Goal: Information Seeking & Learning: Learn about a topic

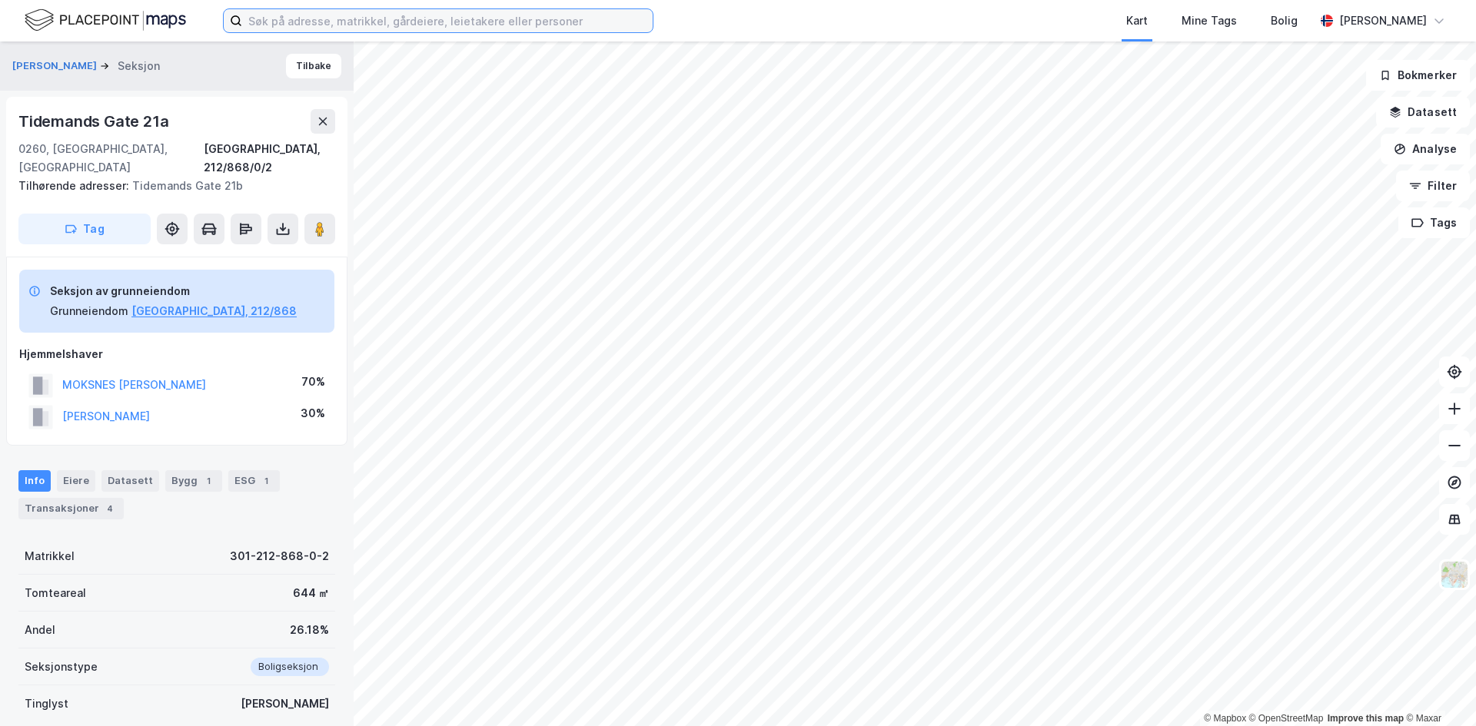
click at [320, 25] on input at bounding box center [447, 20] width 410 height 23
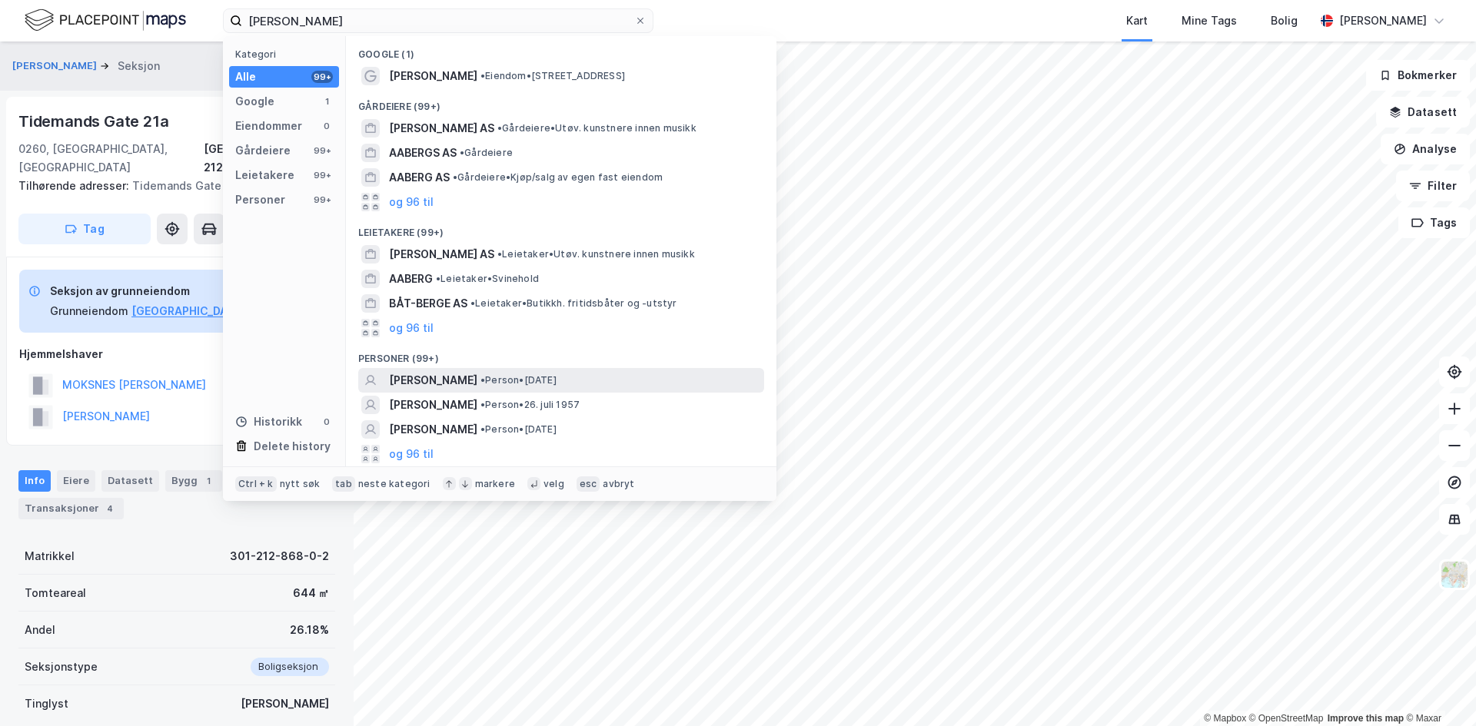
click at [522, 384] on span "• Person • [DATE]" at bounding box center [518, 380] width 76 height 12
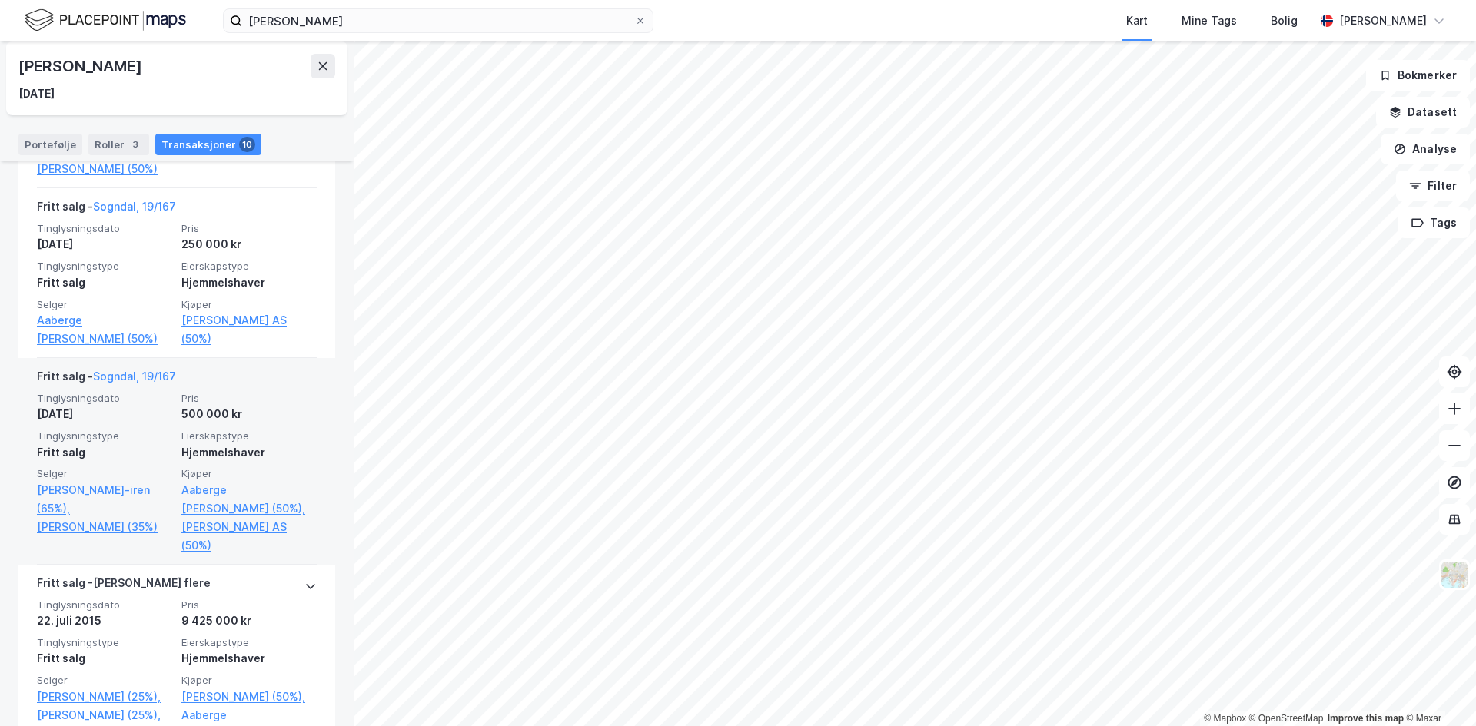
scroll to position [538, 0]
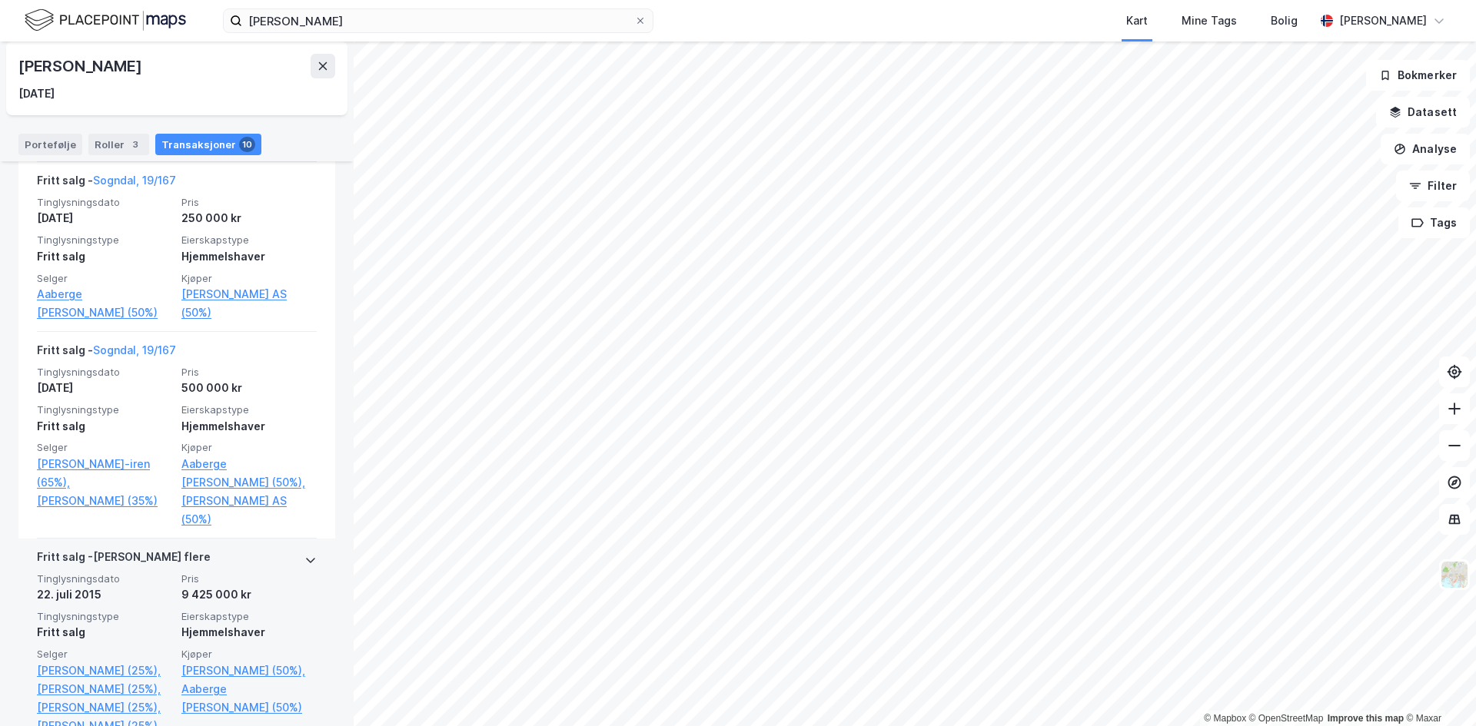
click at [194, 553] on div "[PERSON_NAME] flere" at bounding box center [177, 560] width 280 height 25
click at [85, 560] on span "Tinglysningsdato" at bounding box center [104, 579] width 135 height 13
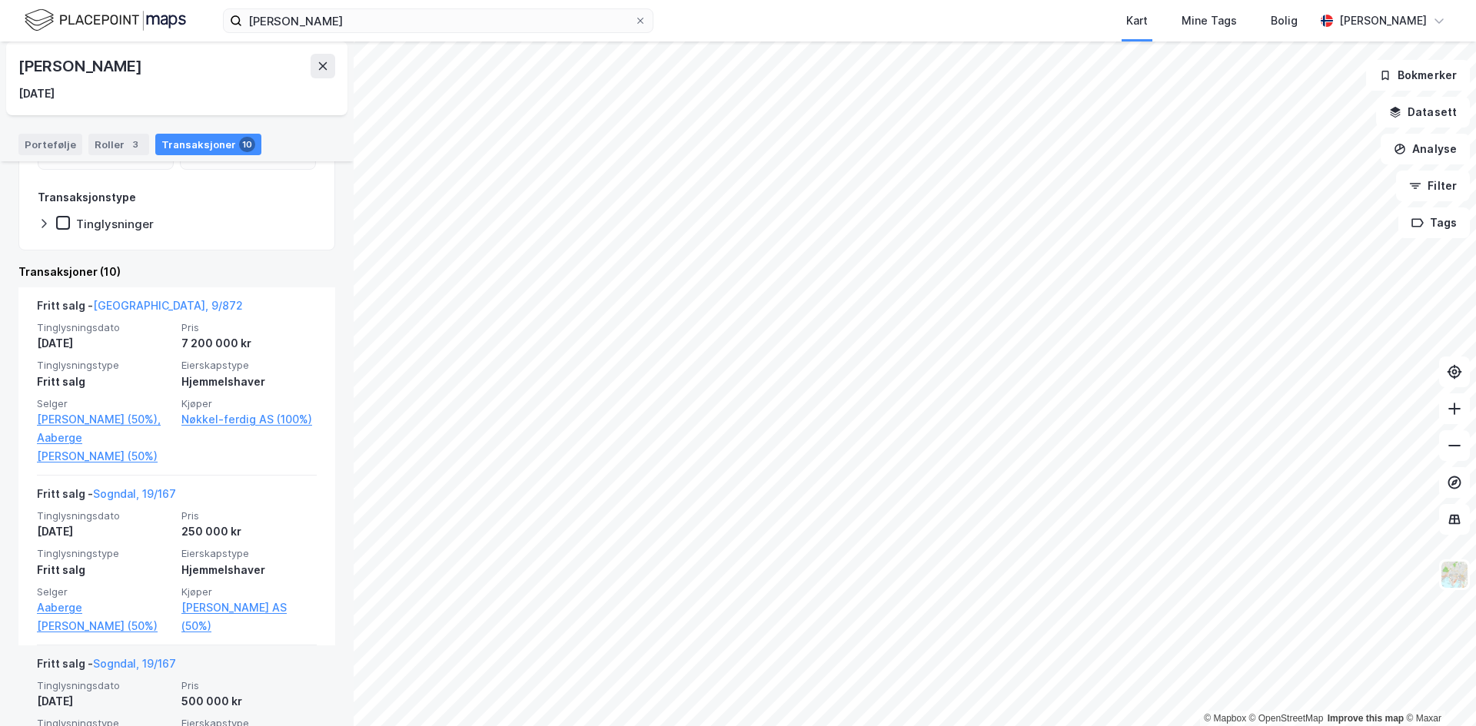
scroll to position [154, 0]
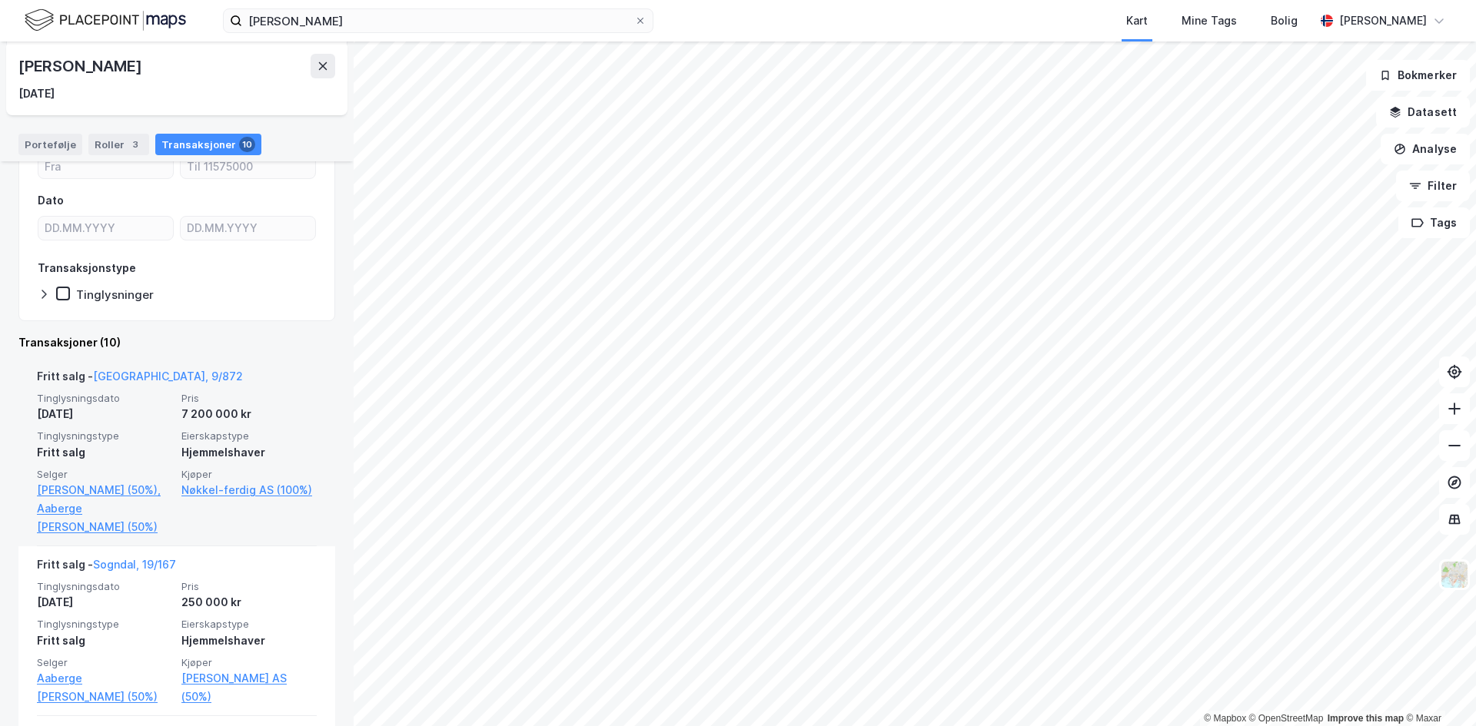
click at [196, 433] on span "Eierskapstype" at bounding box center [248, 436] width 135 height 13
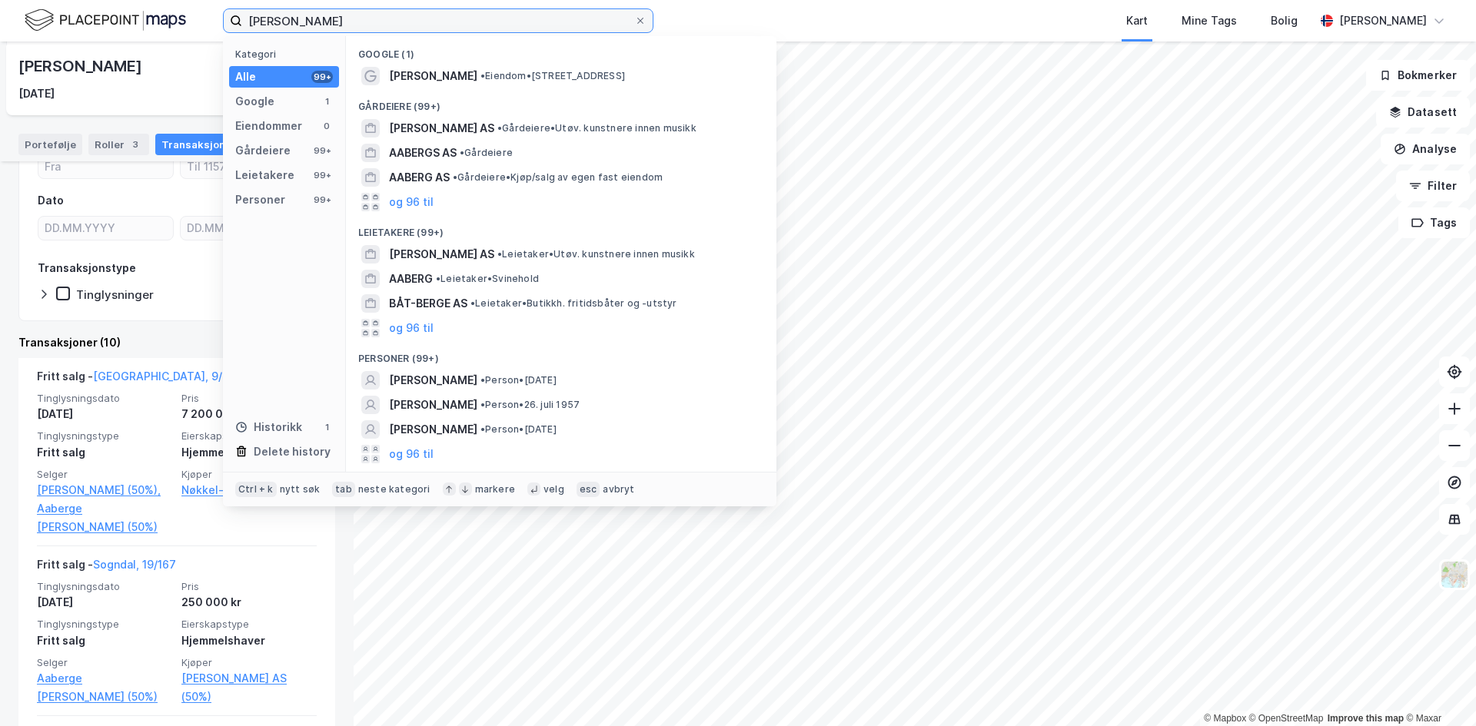
drag, startPoint x: 398, startPoint y: 21, endPoint x: 75, endPoint y: 28, distance: 323.7
click at [75, 28] on div "[PERSON_NAME] Kategori Alle 99+ Google 1 Eiendommer 0 Gårdeiere 99+ Leietakere …" at bounding box center [738, 21] width 1476 height 42
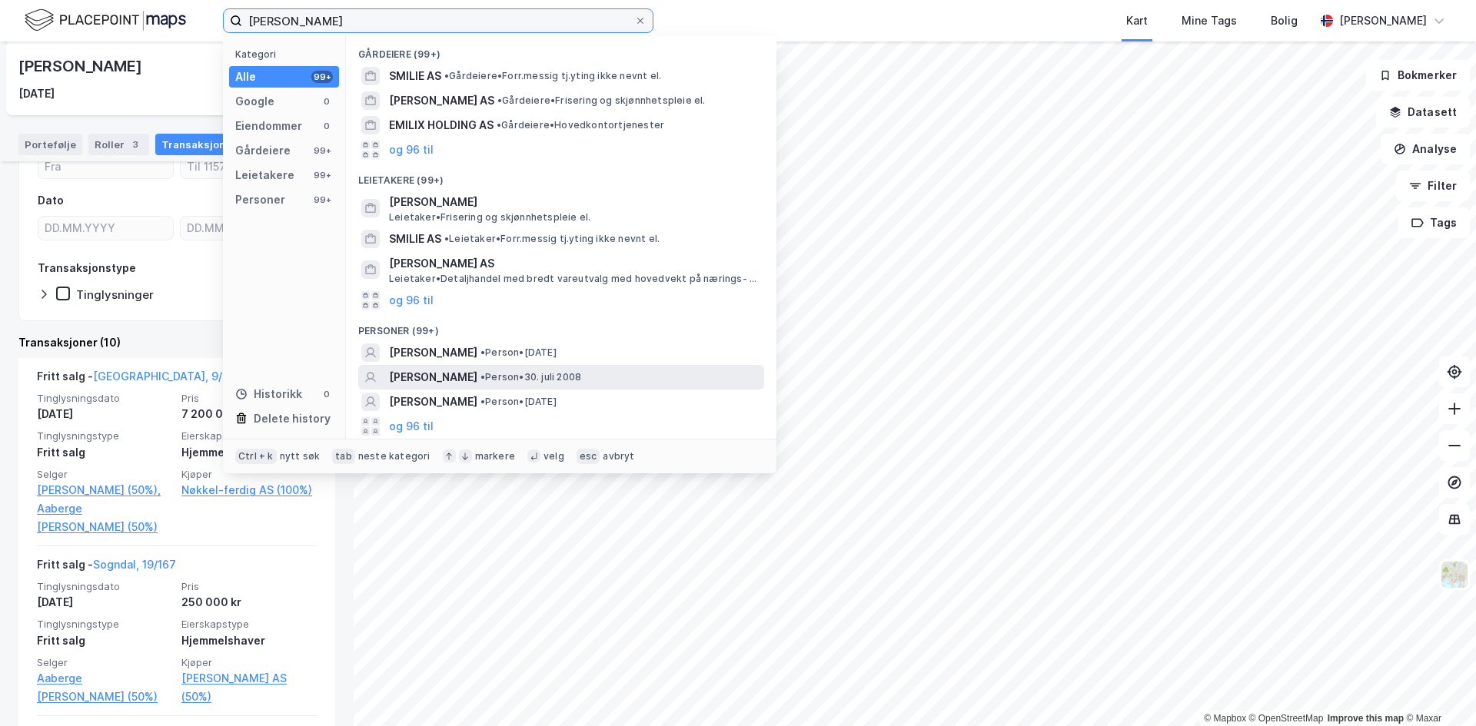
type input "[PERSON_NAME]"
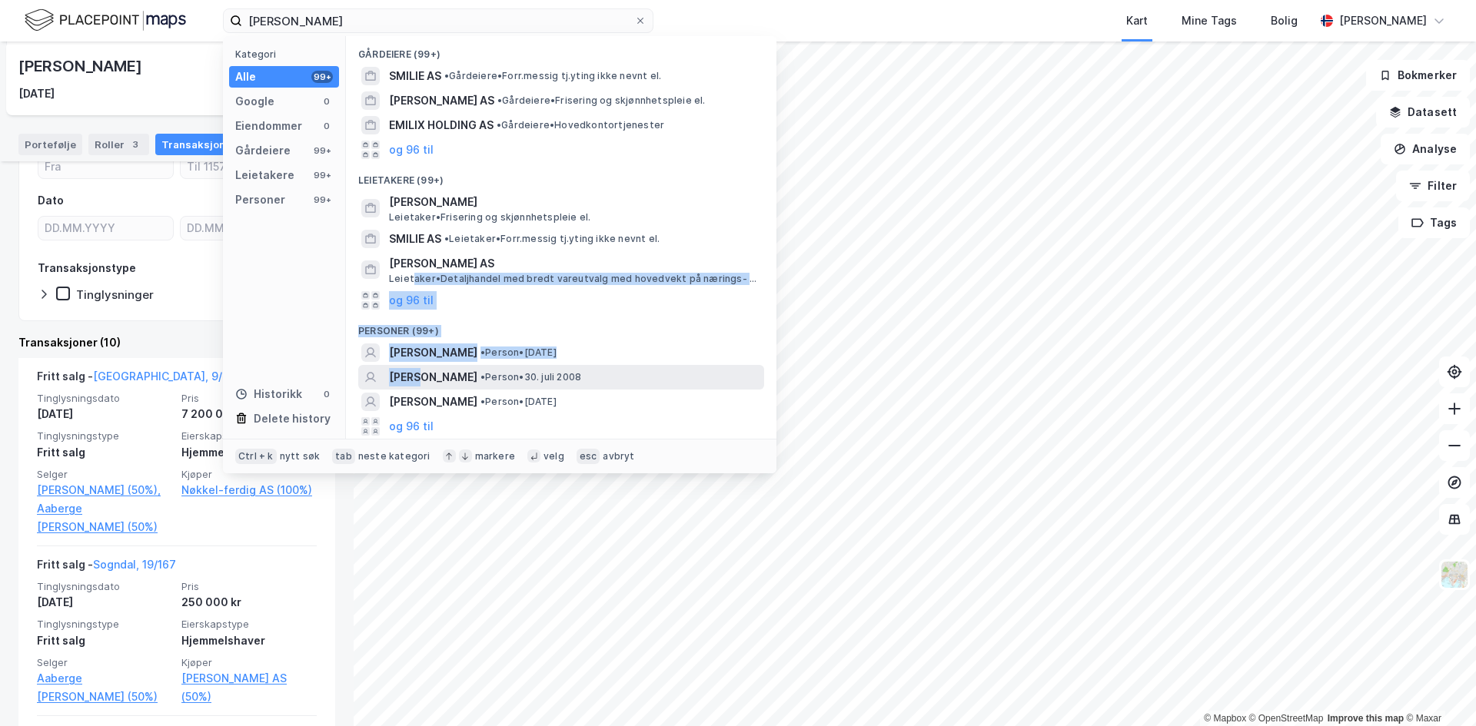
drag, startPoint x: 411, startPoint y: 365, endPoint x: 427, endPoint y: 369, distance: 15.8
click at [417, 370] on div "Gårdeiere (99+) SMILIE AS • Gårdeiere • Forr.messig tj.yting ikke nevnt el. [PE…" at bounding box center [561, 237] width 430 height 403
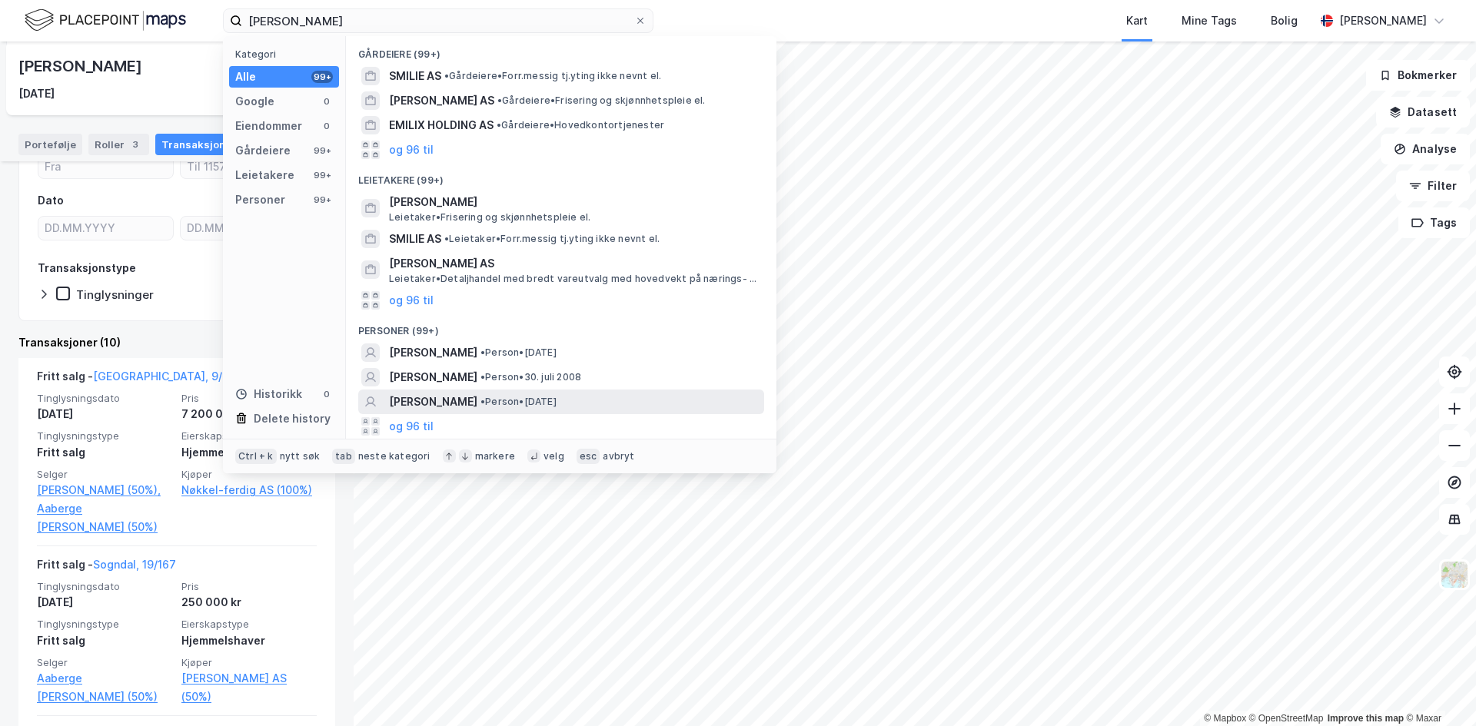
click at [451, 400] on span "[PERSON_NAME]" at bounding box center [433, 402] width 88 height 18
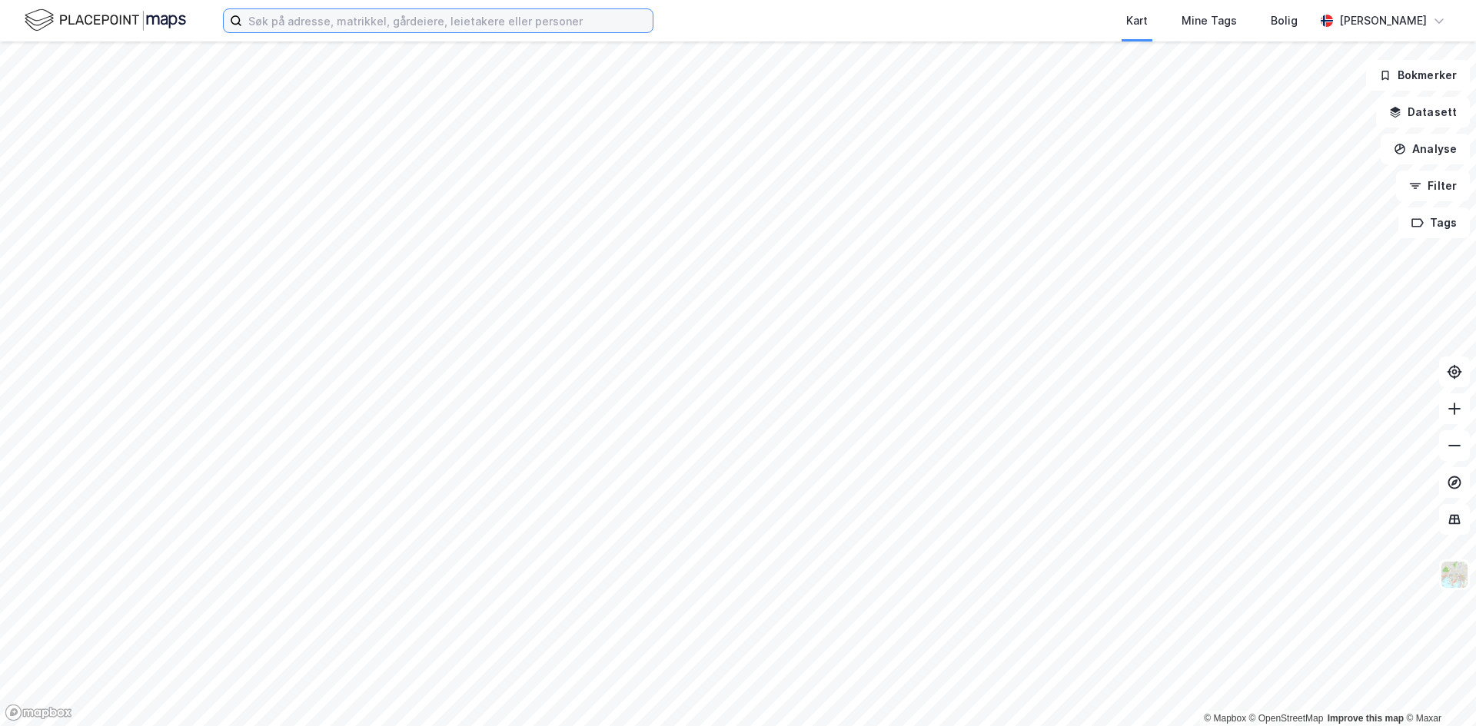
click at [295, 28] on input at bounding box center [447, 20] width 410 height 23
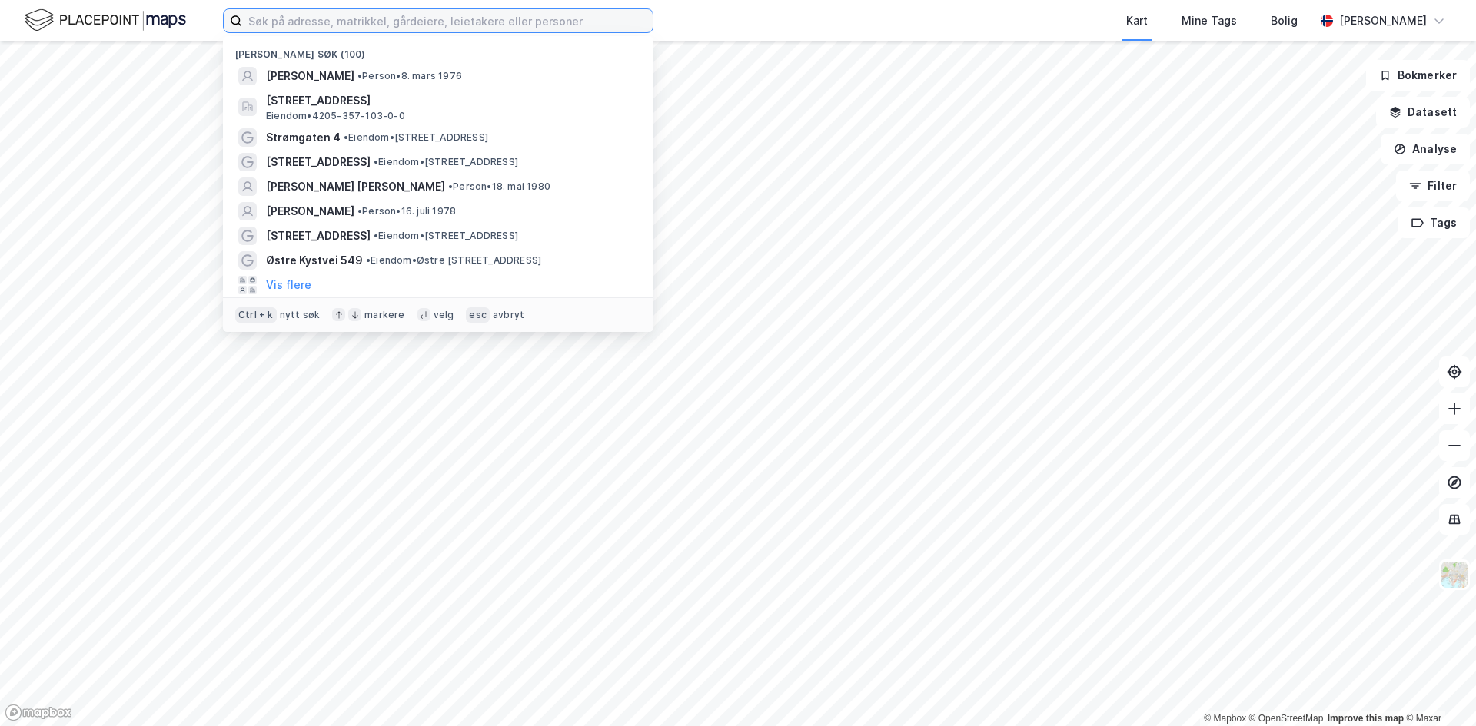
paste input "Christoffer"
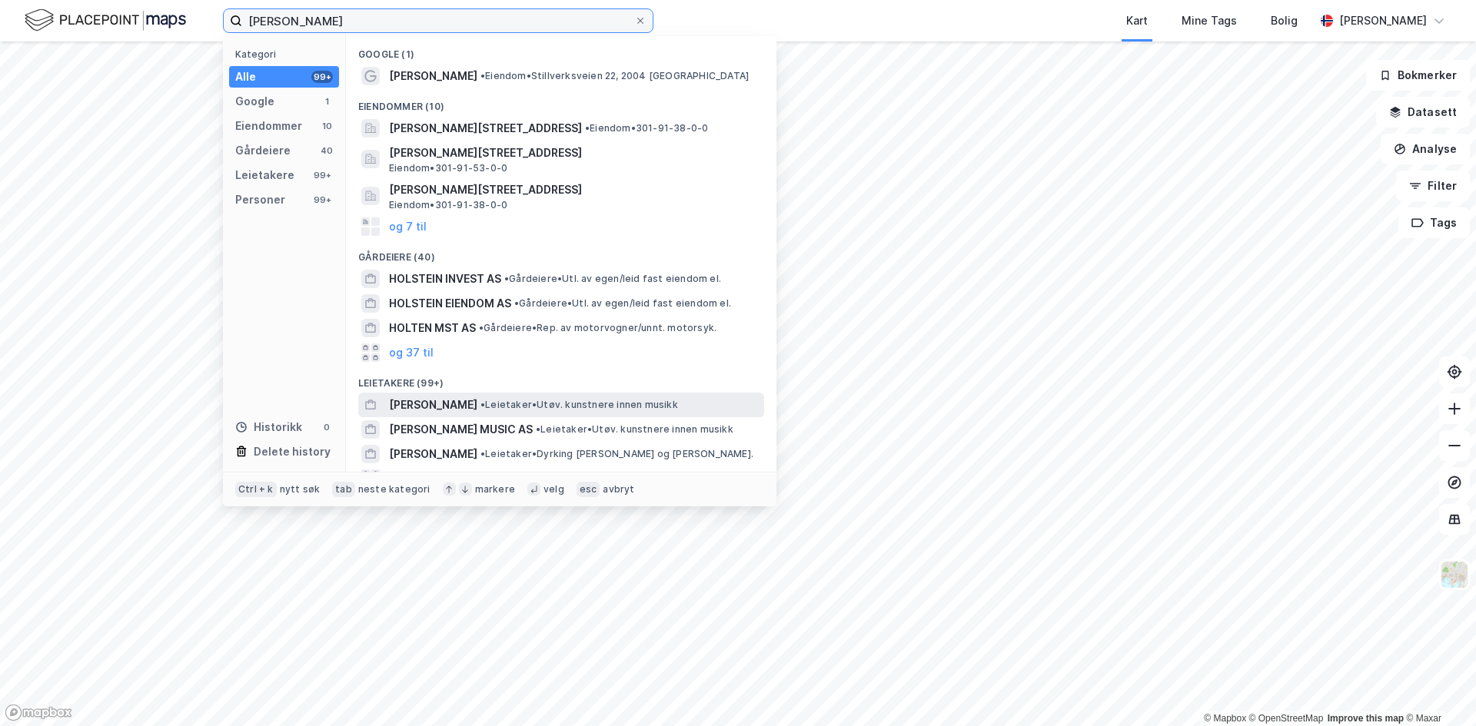
type input "Christoffer holsten"
click at [477, 400] on span "[PERSON_NAME]" at bounding box center [433, 405] width 88 height 18
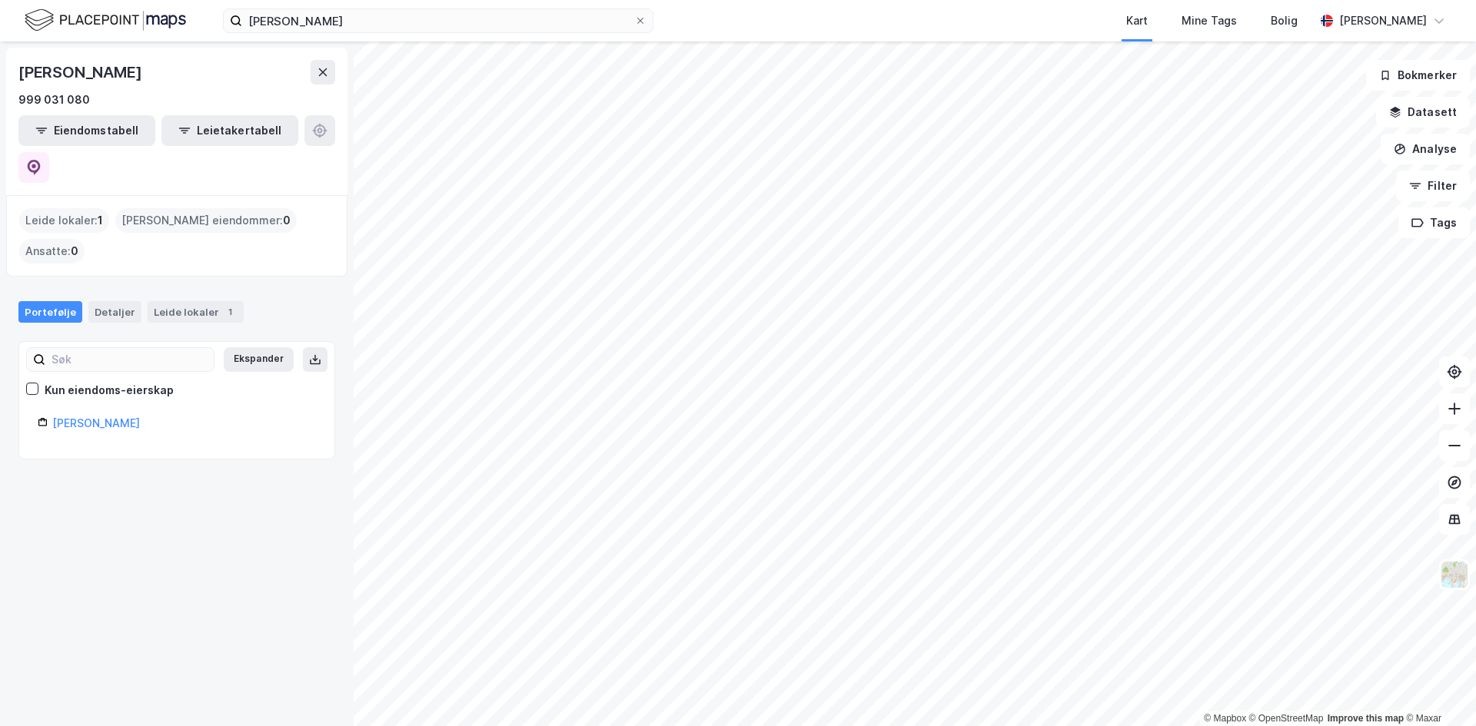
click at [103, 414] on div "Christoffer Holsten" at bounding box center [184, 423] width 264 height 18
click at [108, 417] on link "Christoffer Holsten" at bounding box center [96, 423] width 88 height 13
click at [109, 417] on link "Christoffer Holsten" at bounding box center [96, 423] width 88 height 13
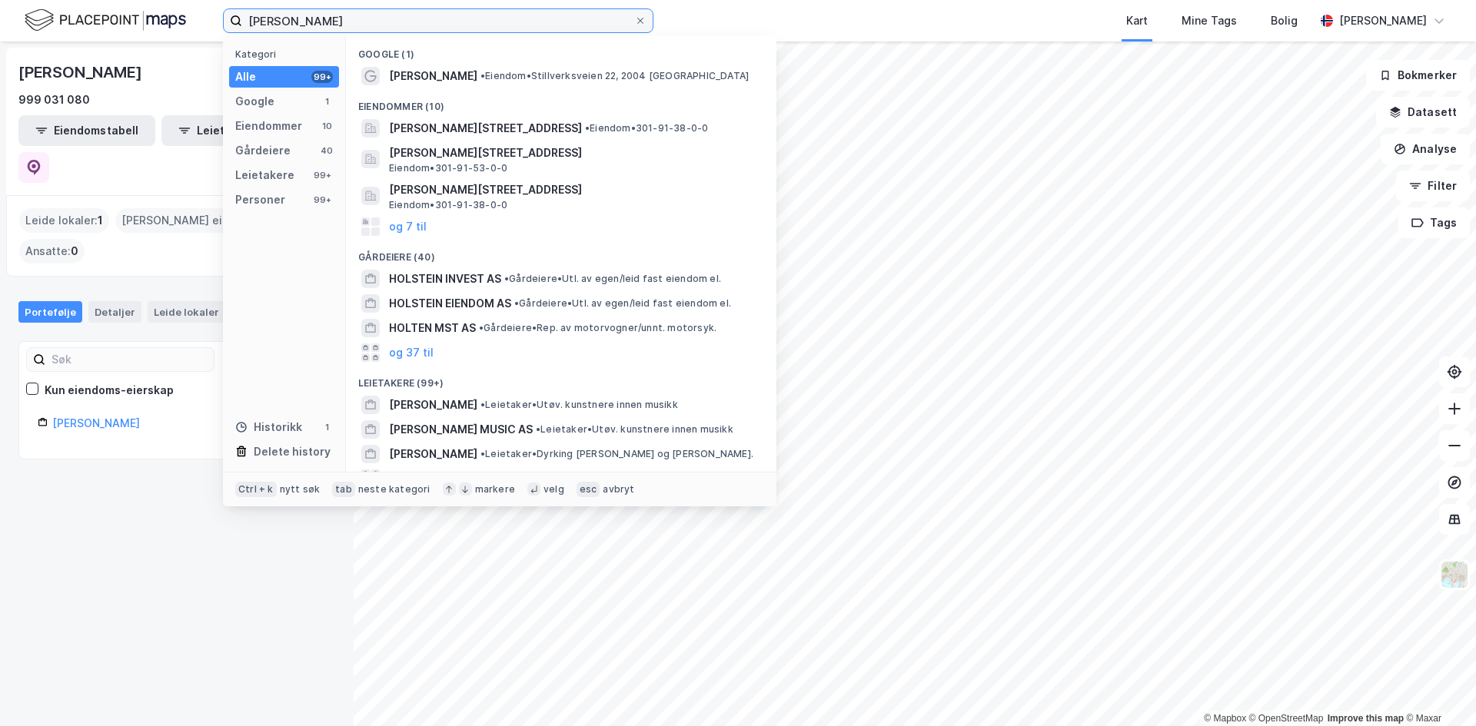
drag, startPoint x: 493, startPoint y: 20, endPoint x: -79, endPoint y: 42, distance: 573.0
click at [0, 42] on html "Christoffer holsten Kategori Alle 99+ Google 1 Eiendommer 10 Gårdeiere 40 Leiet…" at bounding box center [738, 363] width 1476 height 726
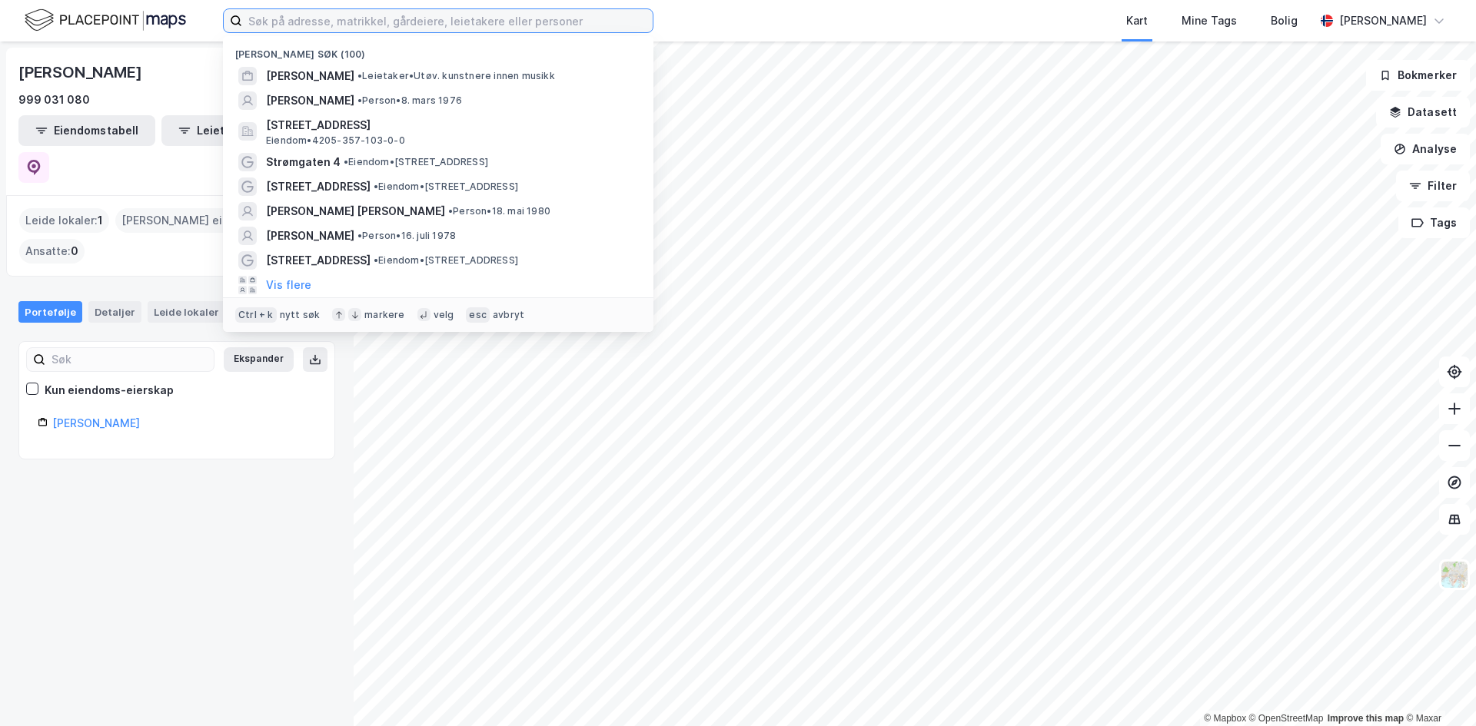
click at [459, 19] on input at bounding box center [447, 20] width 410 height 23
paste input "Christoffer holsten"
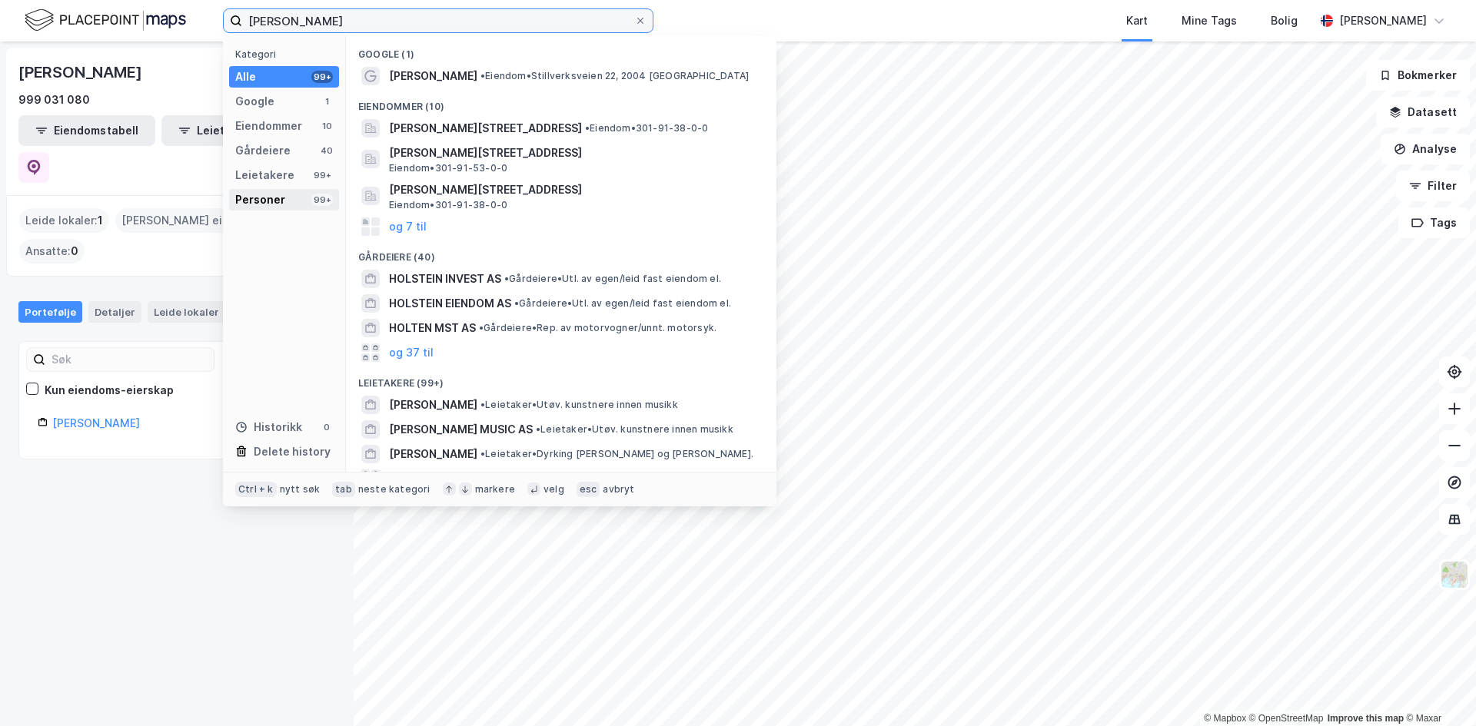
type input "Christoffer holsten"
click at [257, 201] on div "Personer" at bounding box center [260, 200] width 50 height 18
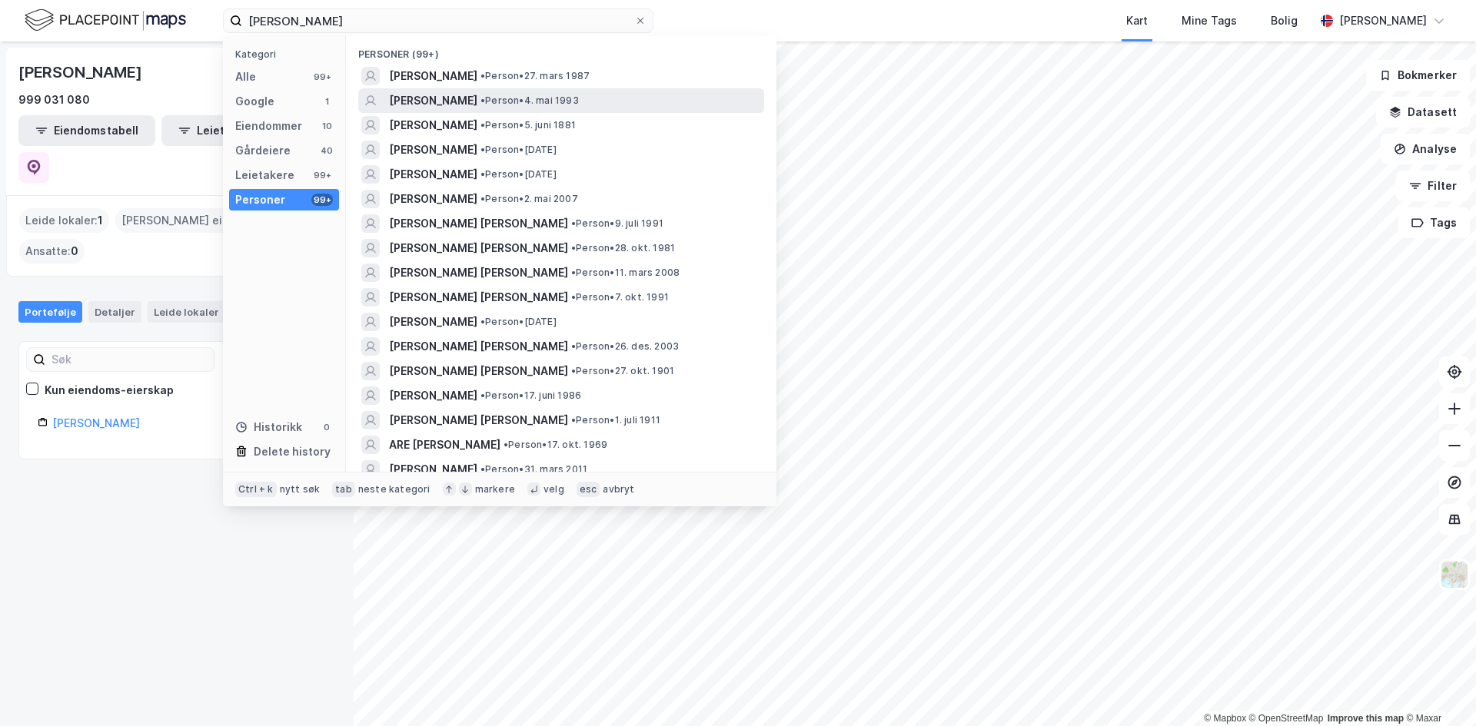
click at [453, 101] on span "[PERSON_NAME]" at bounding box center [433, 100] width 88 height 18
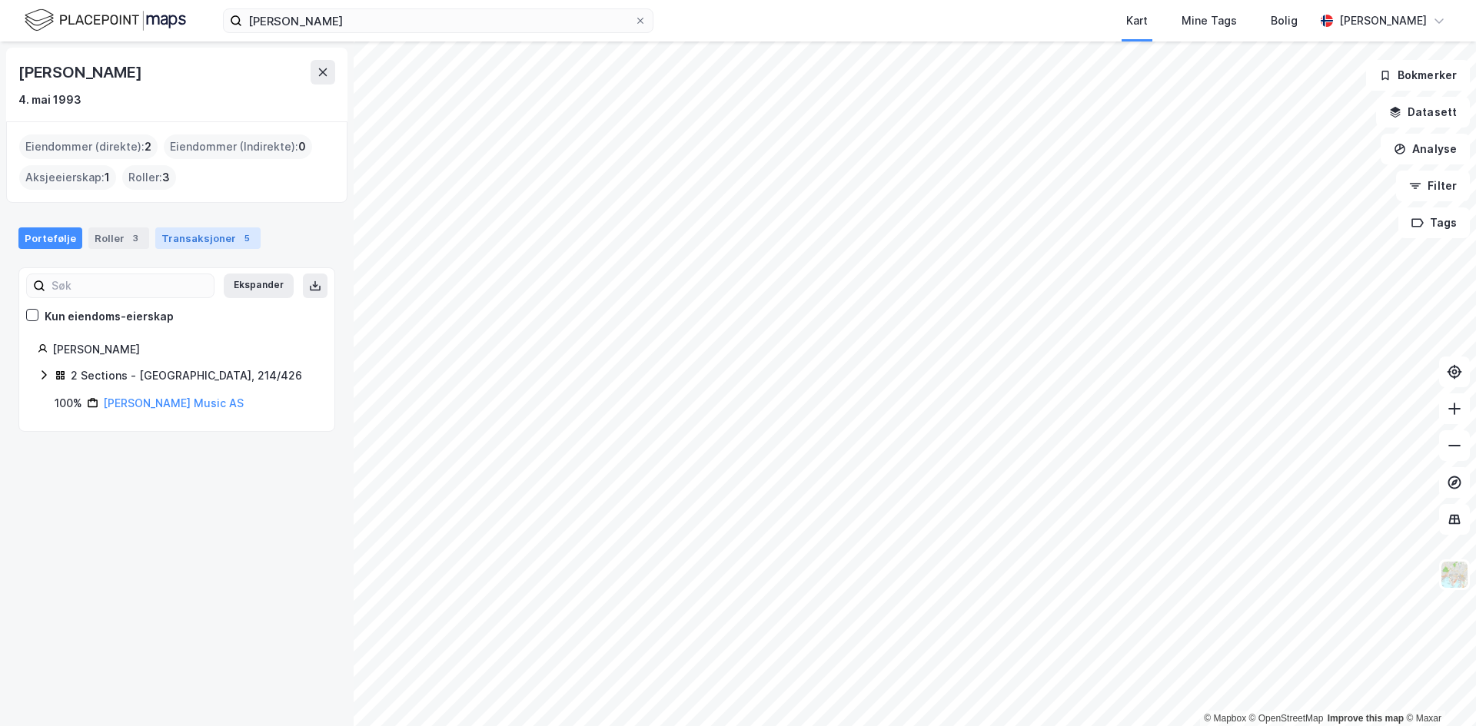
click at [227, 247] on div "Transaksjoner 5" at bounding box center [207, 238] width 105 height 22
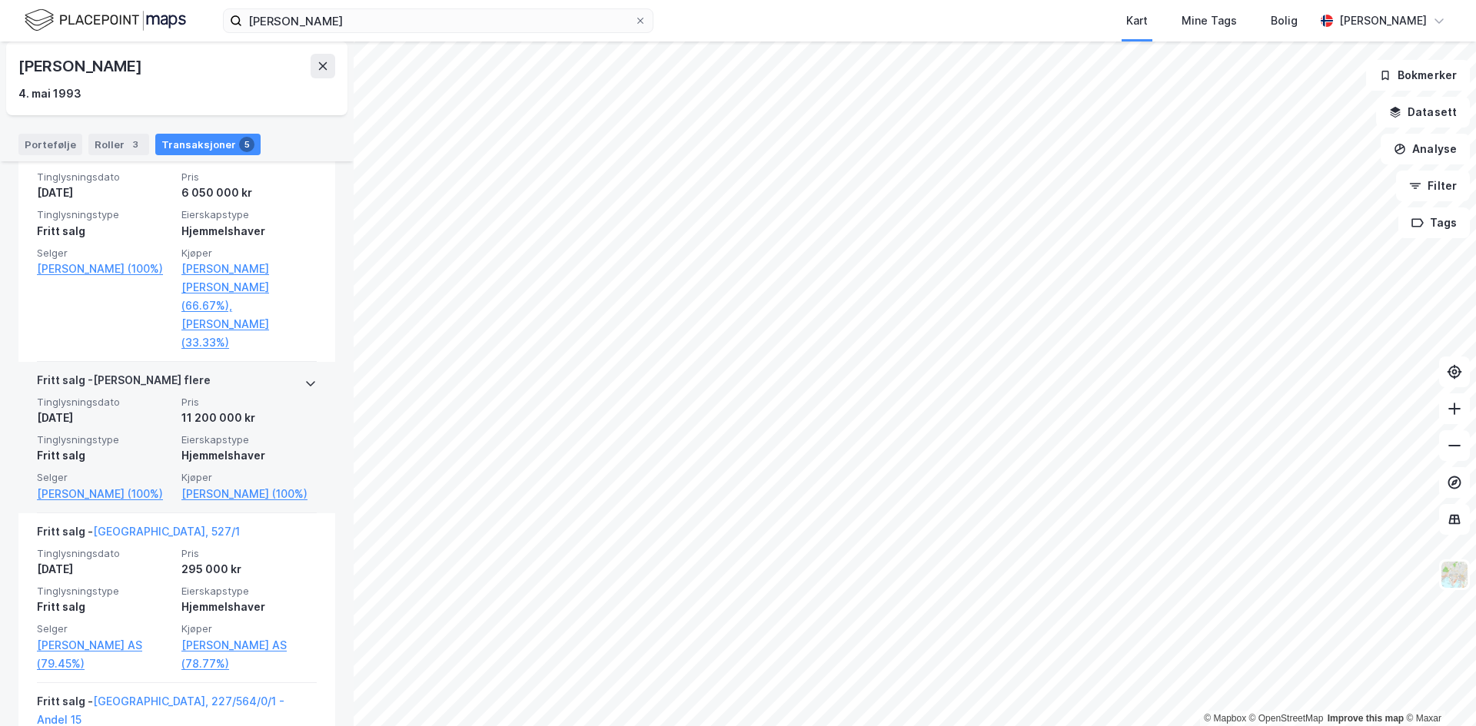
scroll to position [594, 0]
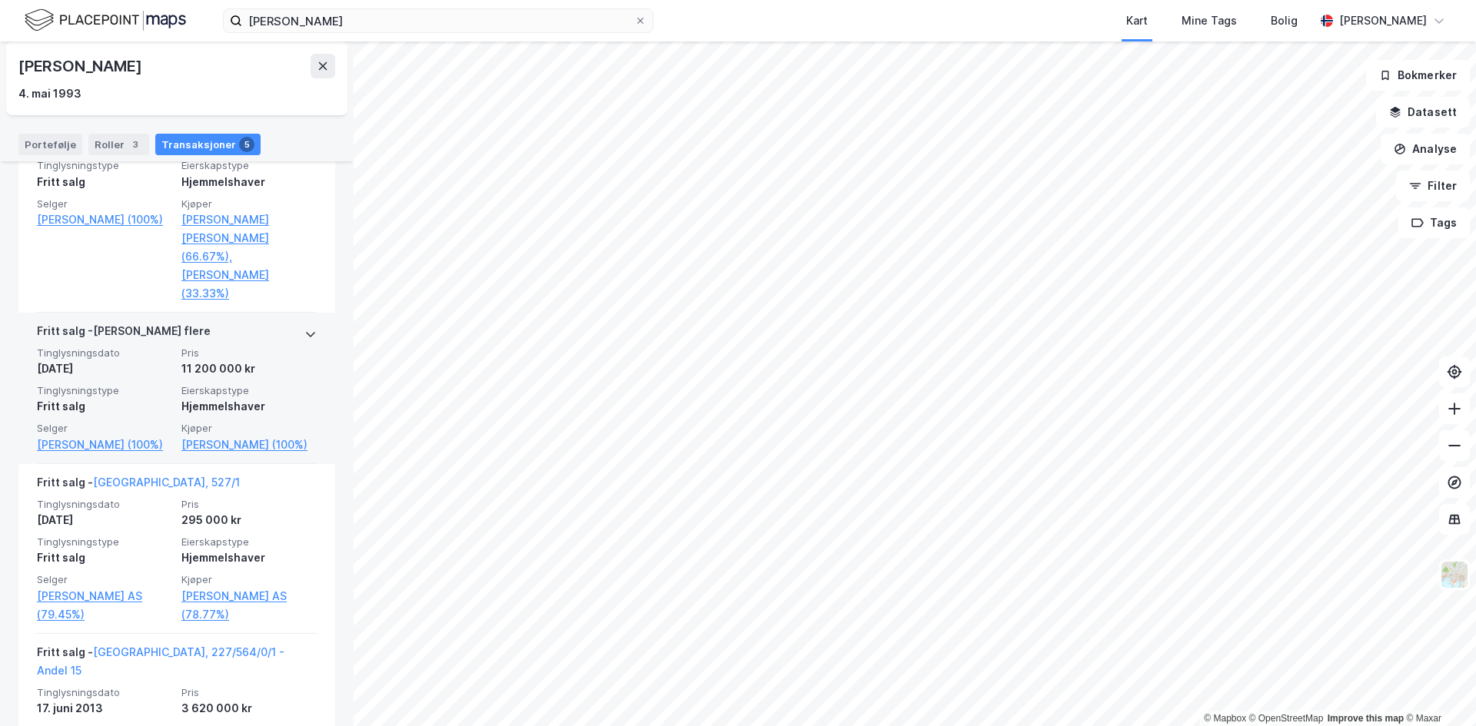
click at [153, 360] on div "1. sep. 2022" at bounding box center [104, 369] width 135 height 18
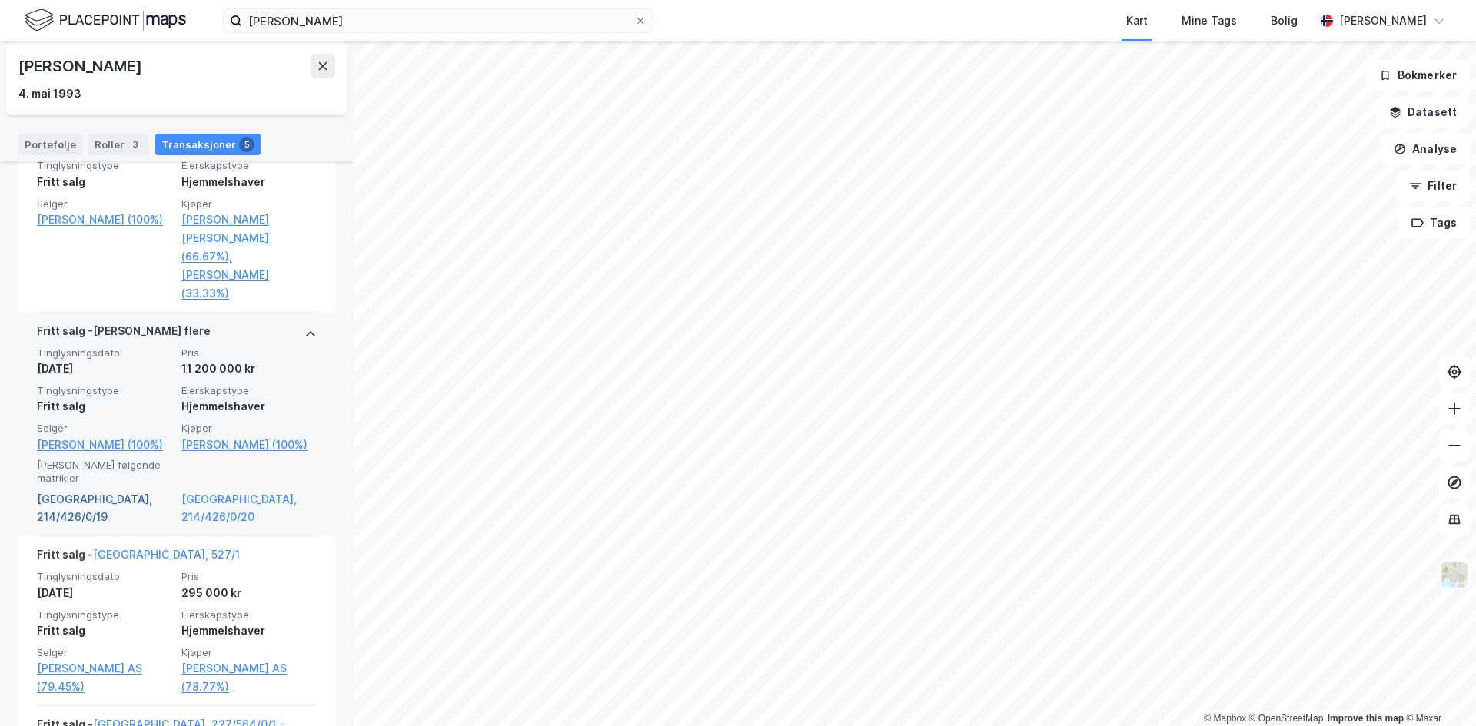
click at [102, 490] on link "Oslo, 214/426/0/19" at bounding box center [104, 508] width 135 height 37
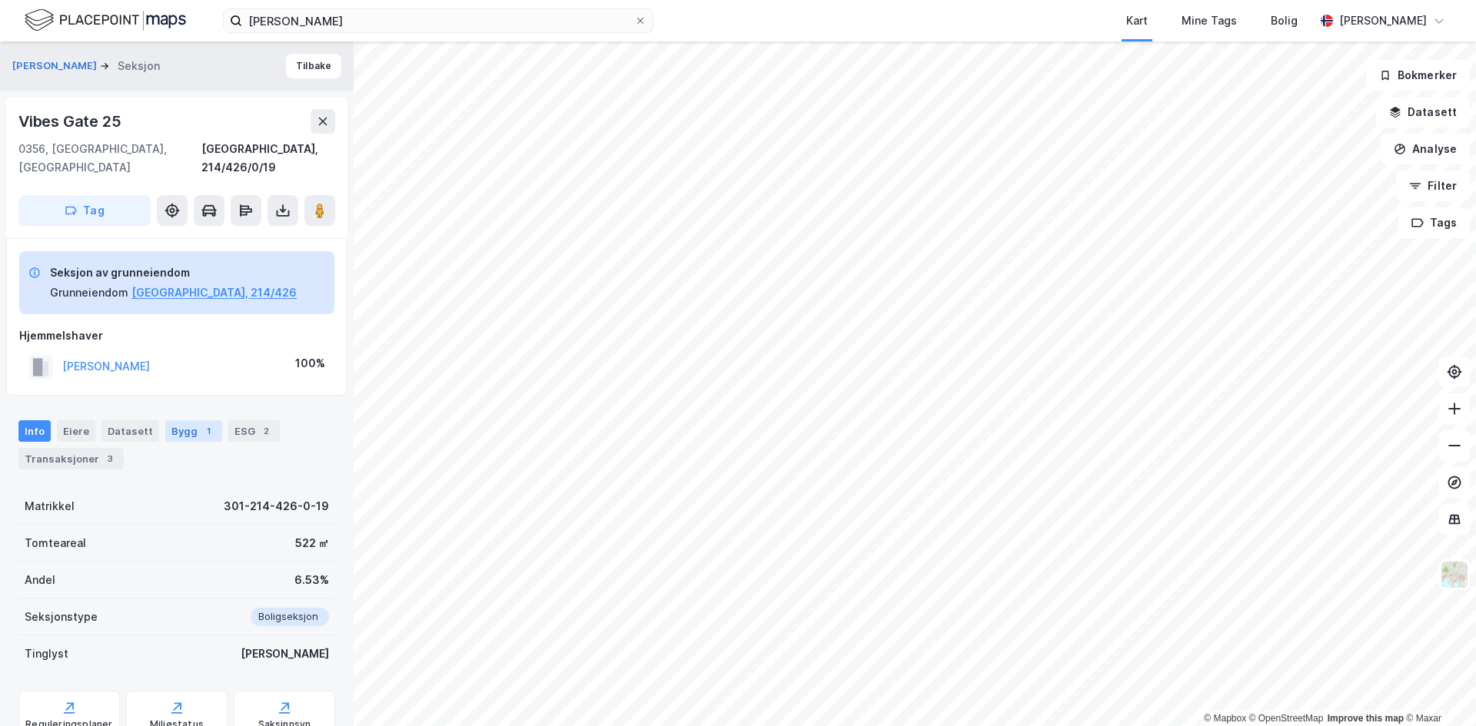
click at [201, 423] on div "1" at bounding box center [208, 430] width 15 height 15
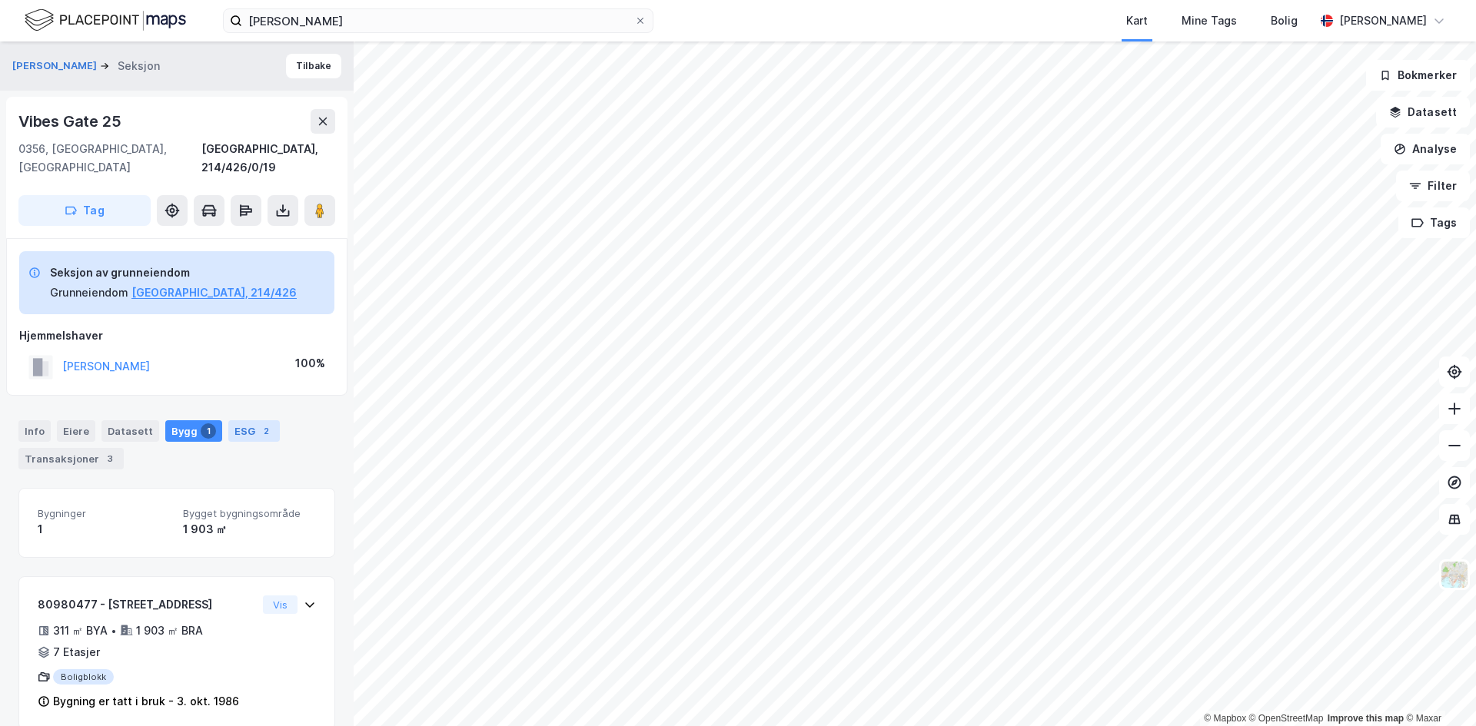
click at [258, 423] on div "2" at bounding box center [265, 430] width 15 height 15
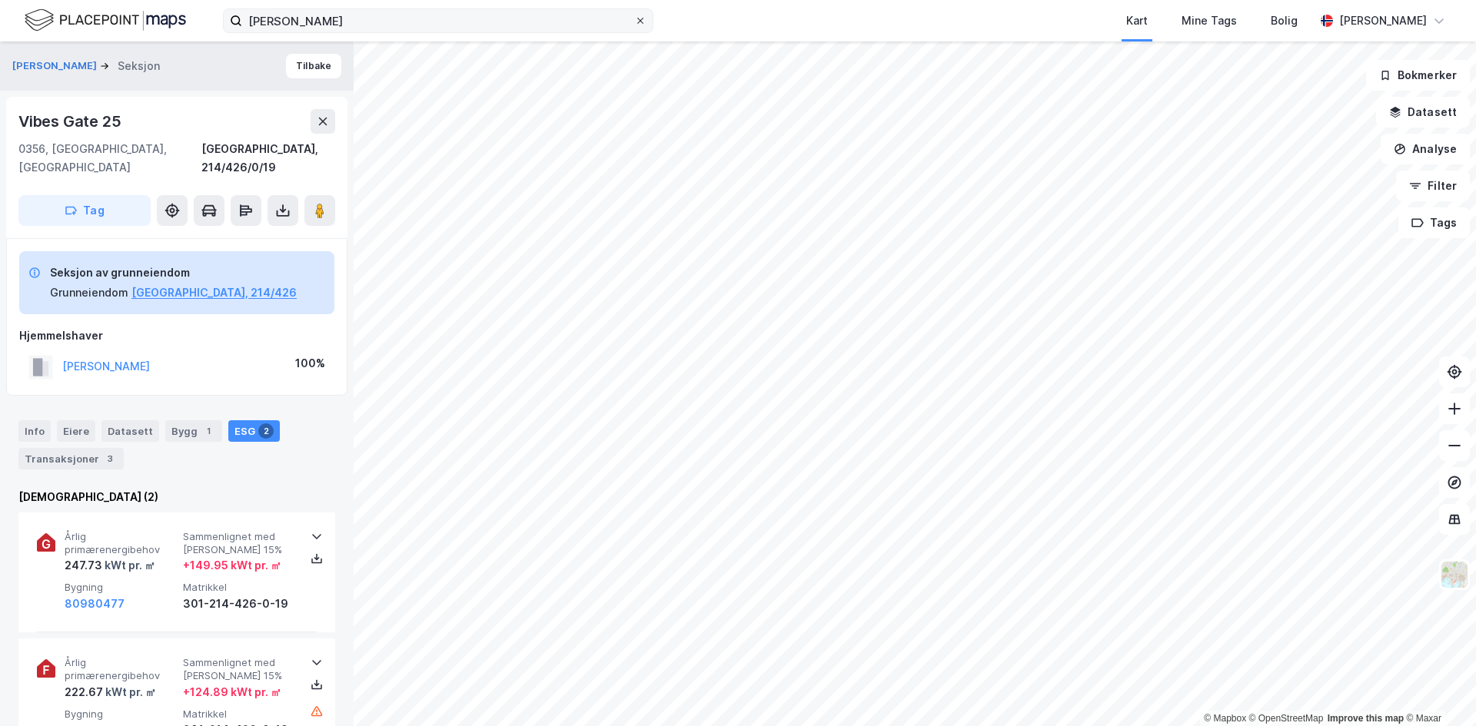
click at [641, 22] on icon at bounding box center [640, 21] width 6 height 6
click at [634, 22] on input "Christoffer holsten" at bounding box center [438, 20] width 392 height 23
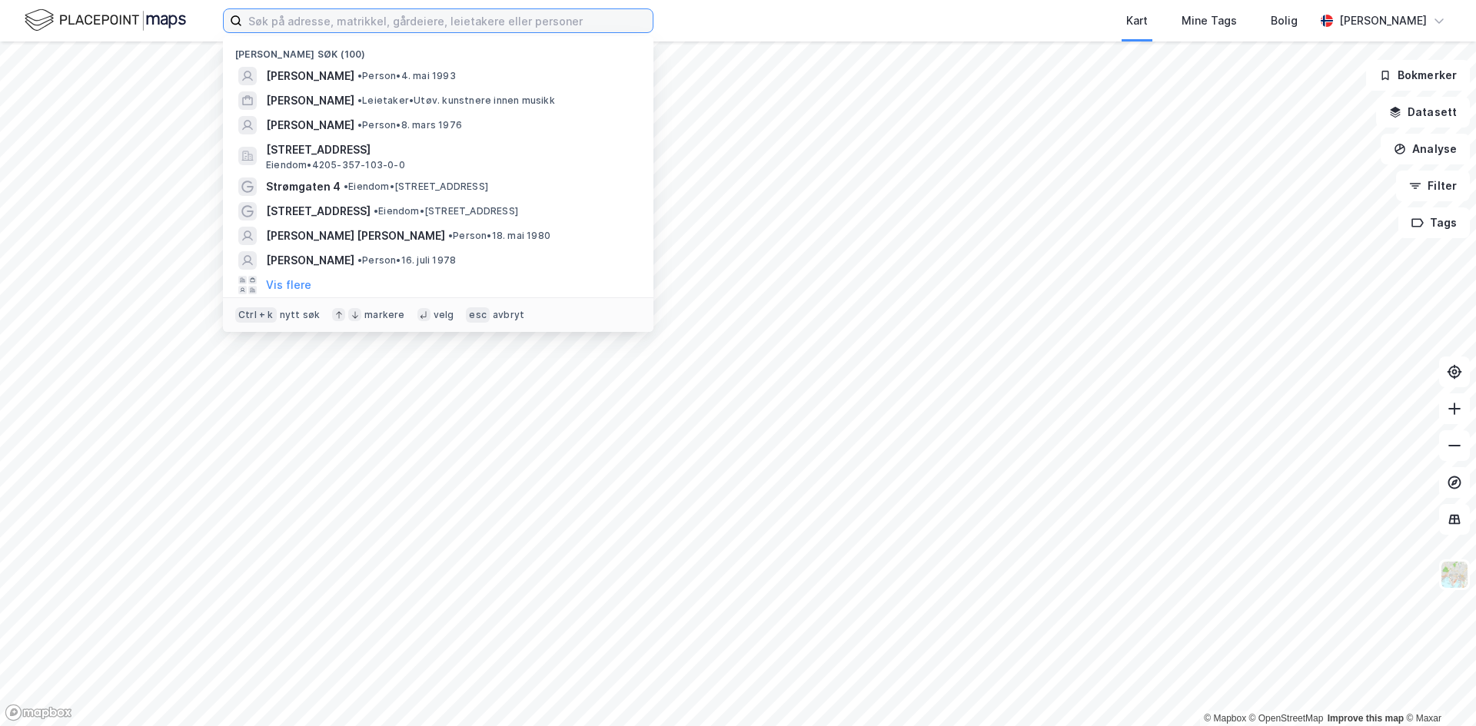
click at [591, 22] on input at bounding box center [447, 20] width 410 height 23
paste input "Vivild Falk Berg"
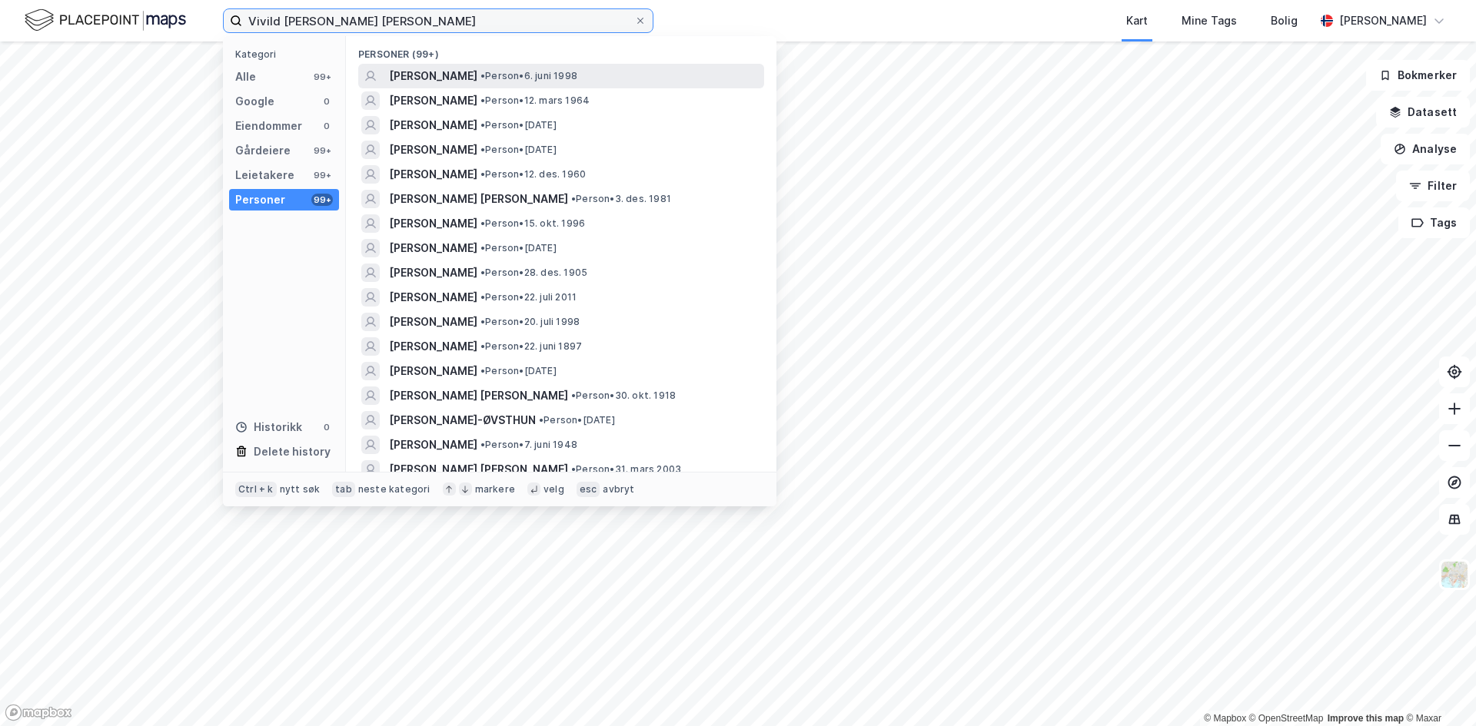
type input "Vivild Falk Berg"
click at [460, 76] on span "[PERSON_NAME]" at bounding box center [433, 76] width 88 height 18
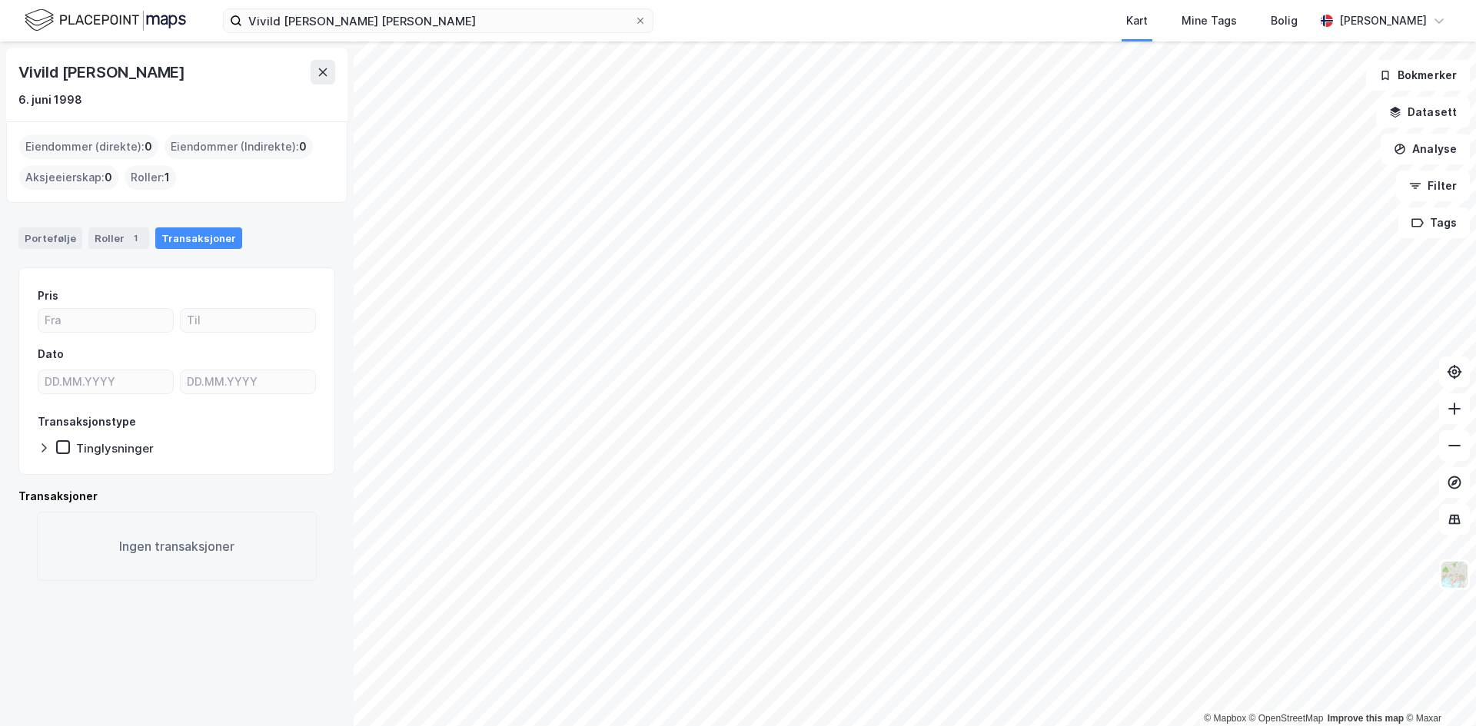
click at [88, 224] on div "Portefølje Roller 1 Transaksjoner" at bounding box center [177, 232] width 354 height 46
click at [101, 239] on div "Roller 1" at bounding box center [118, 238] width 61 height 22
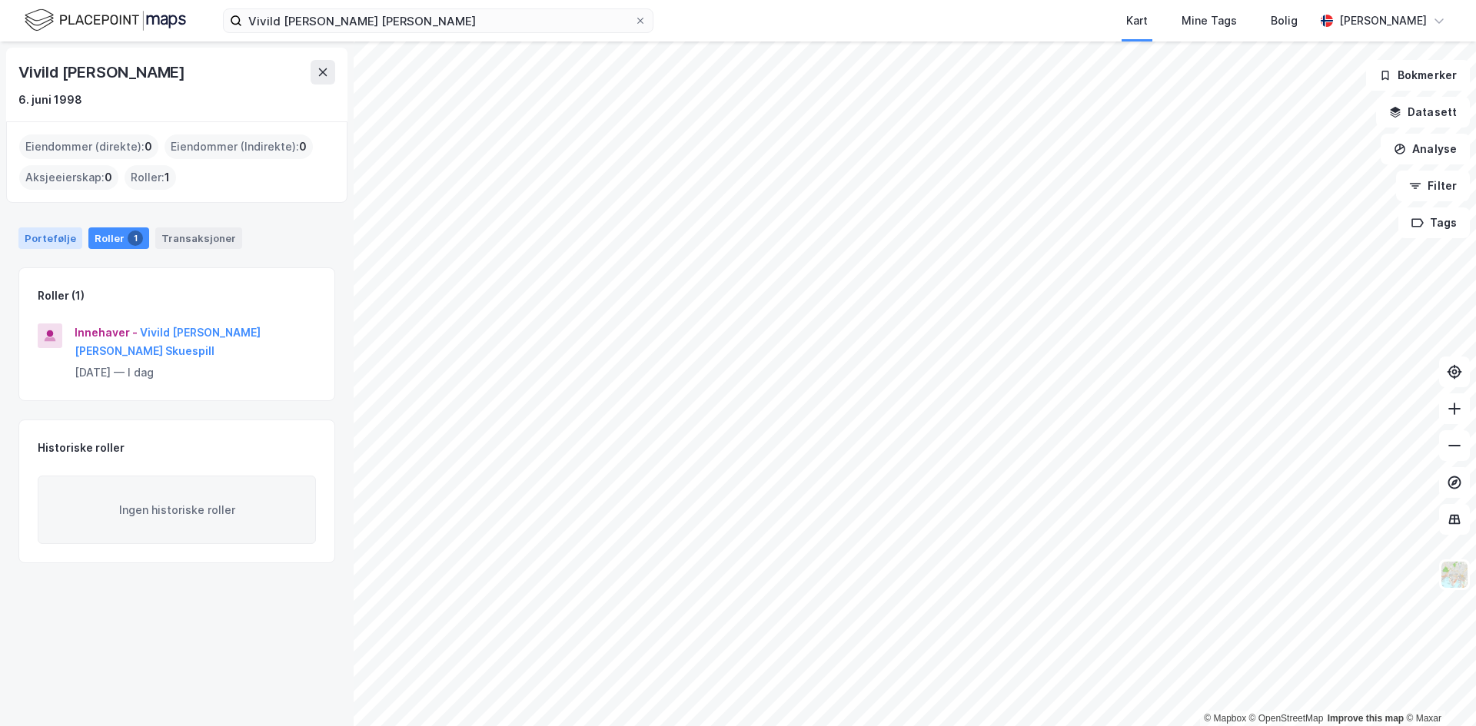
click at [55, 243] on div "Portefølje" at bounding box center [50, 238] width 64 height 22
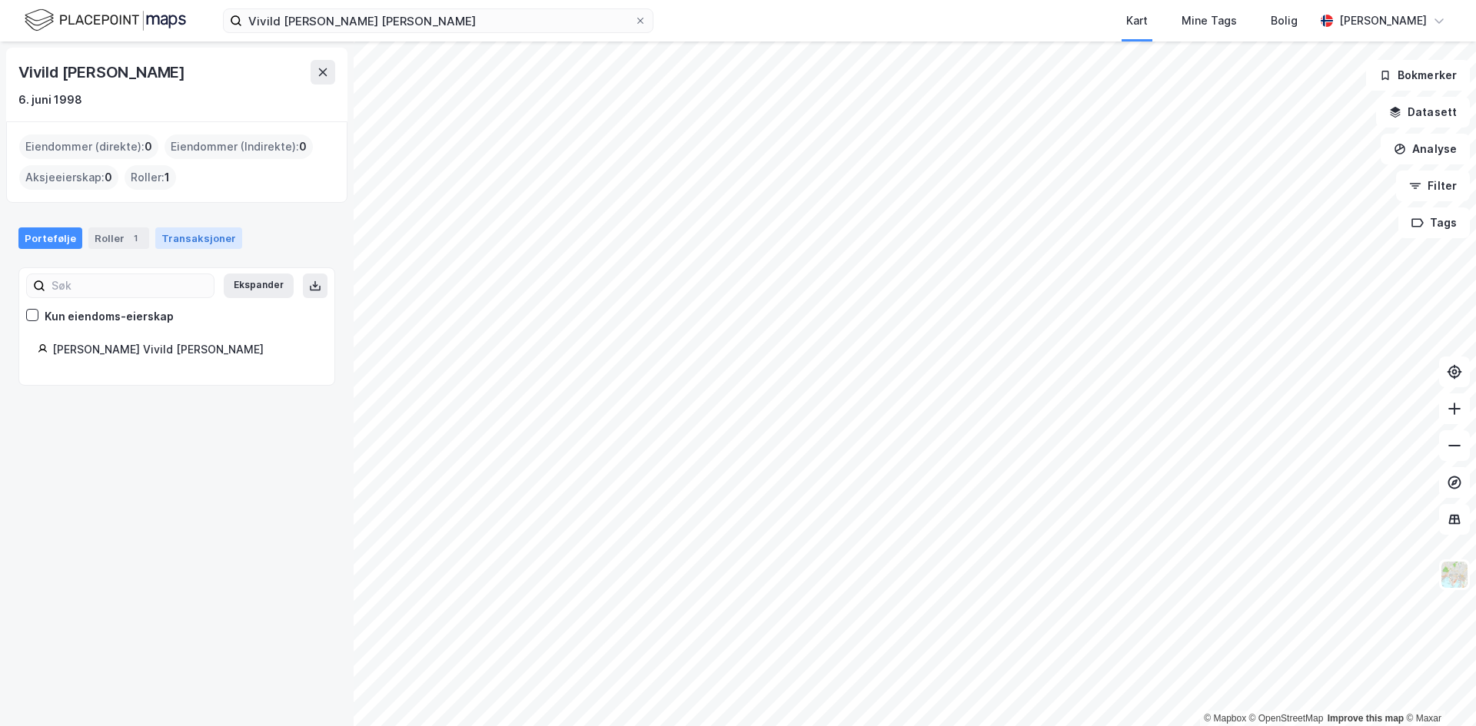
click at [173, 236] on div "Transaksjoner" at bounding box center [198, 238] width 87 height 22
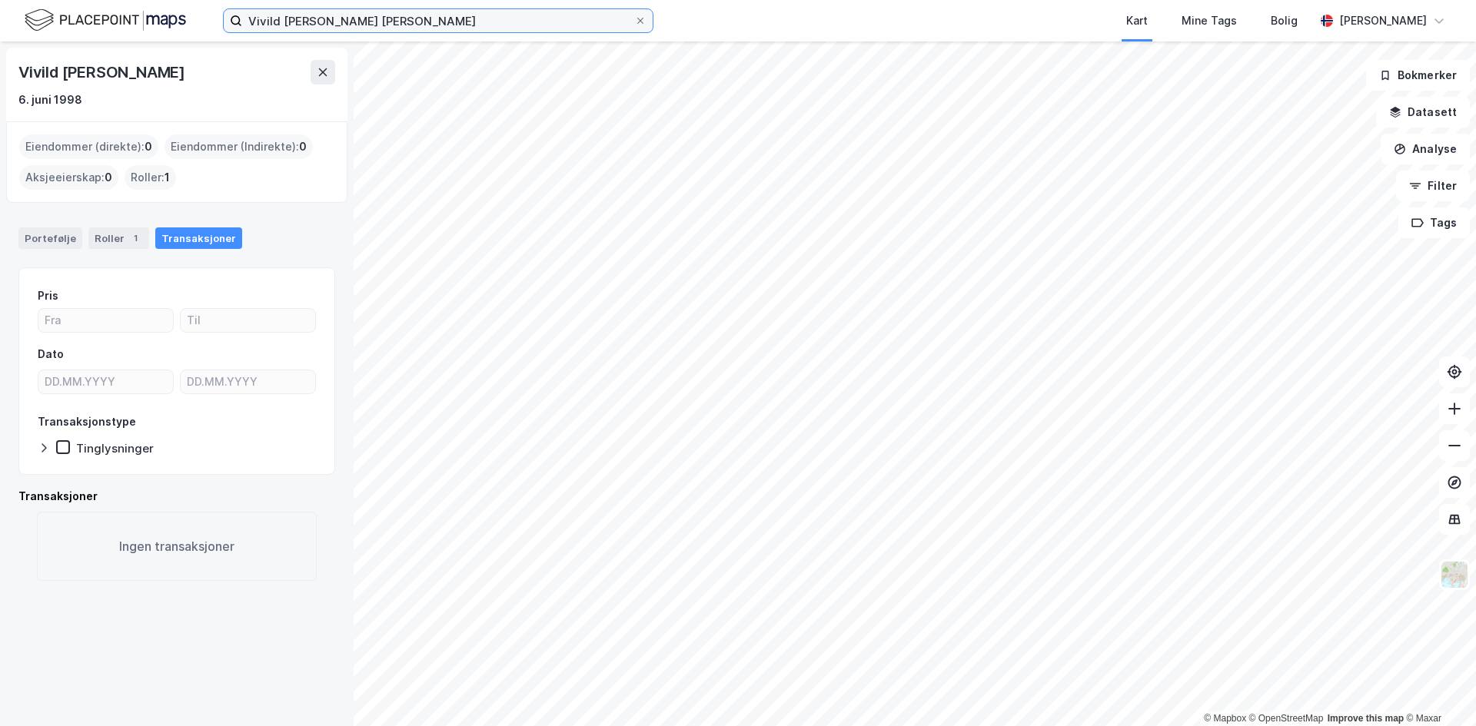
click at [414, 26] on input "Vivild Falk Berg" at bounding box center [438, 20] width 392 height 23
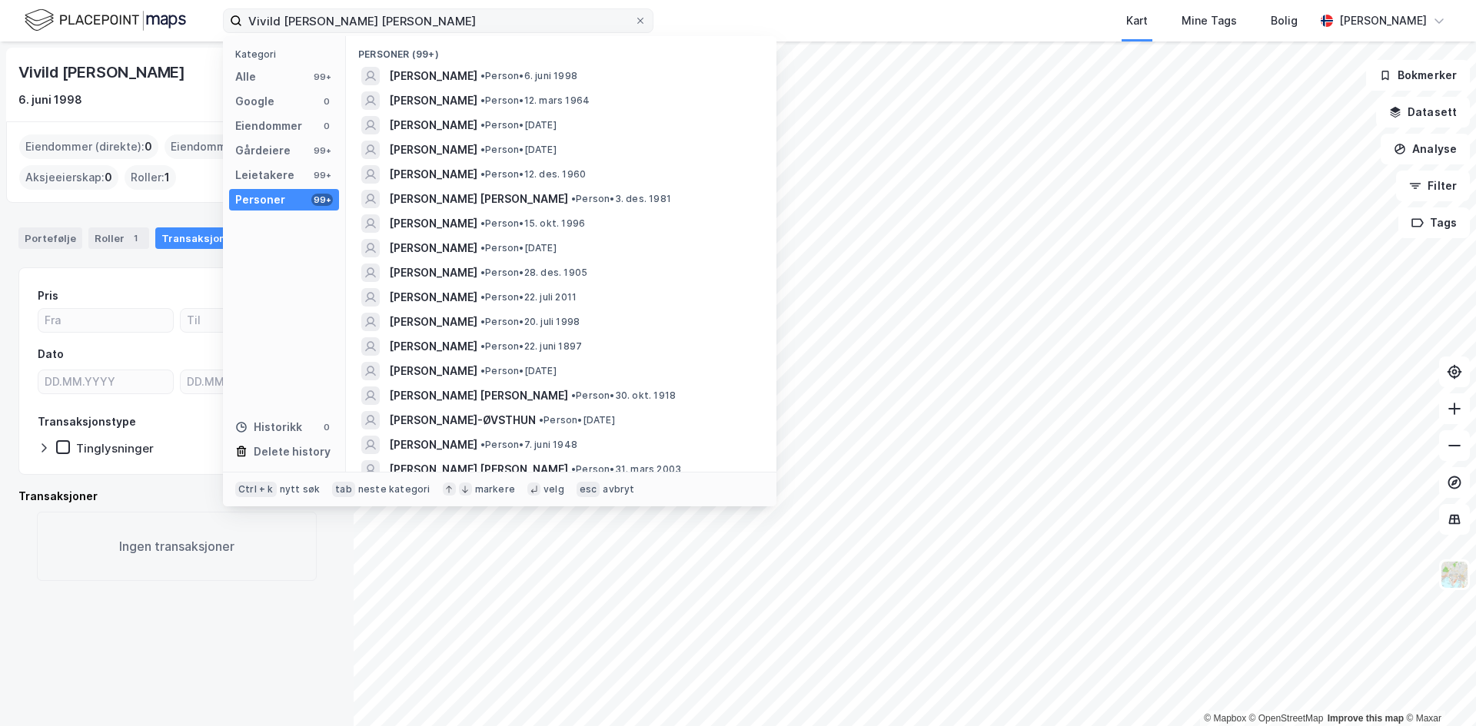
click at [637, 16] on icon at bounding box center [640, 20] width 9 height 9
click at [634, 16] on input "Vivild Falk Berg" at bounding box center [438, 20] width 392 height 23
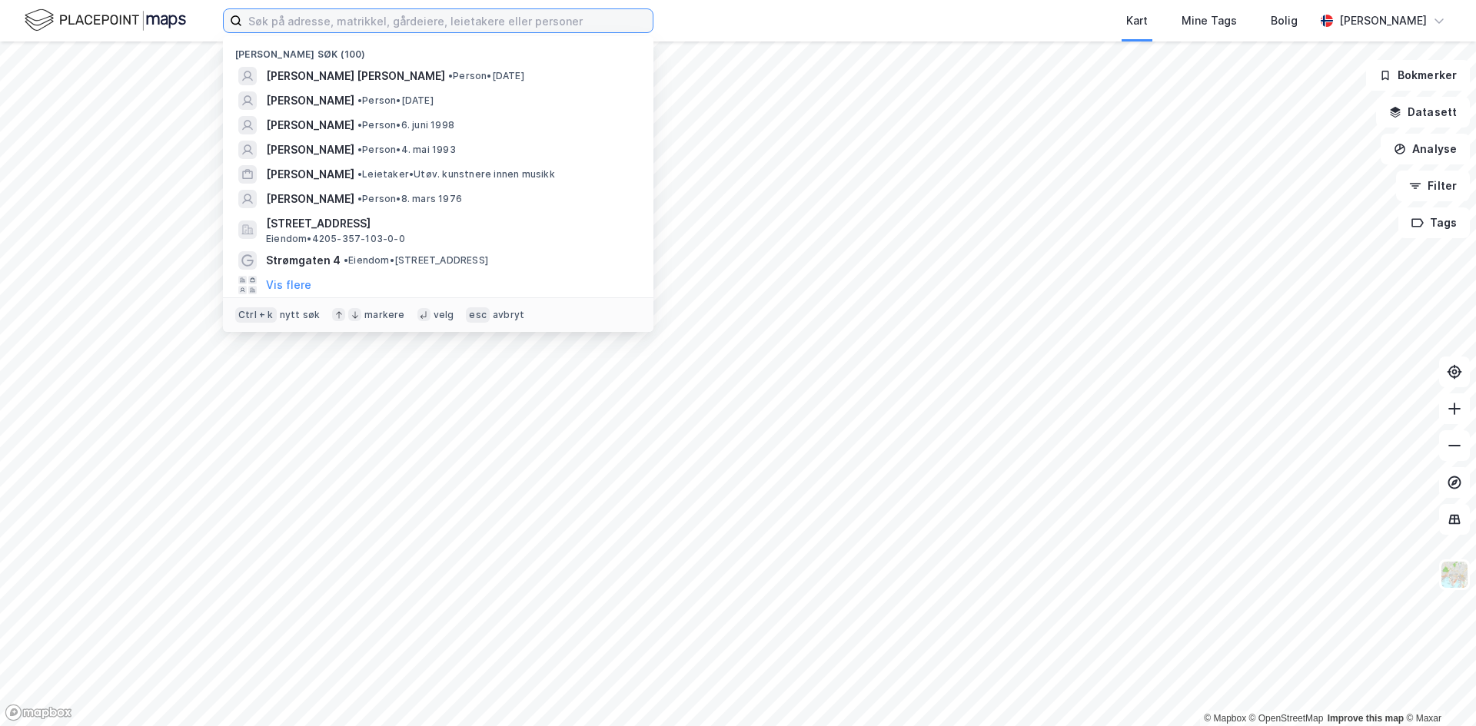
paste input "Hanna-Martine Slåttland Baller"
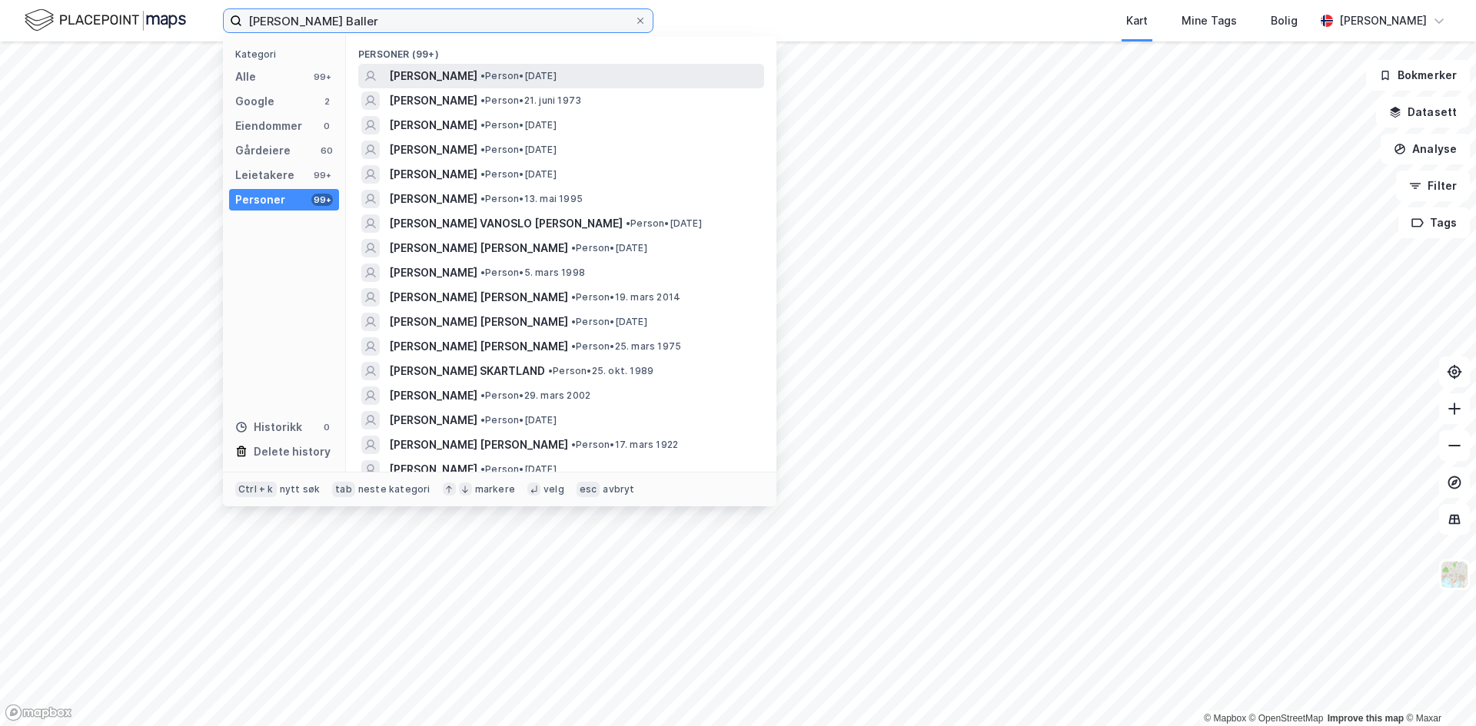
type input "Hanna-Martine Slåttland Baller"
click at [477, 79] on span "HANNA -MARTINE SLÅTTLAND BALLER" at bounding box center [433, 76] width 88 height 18
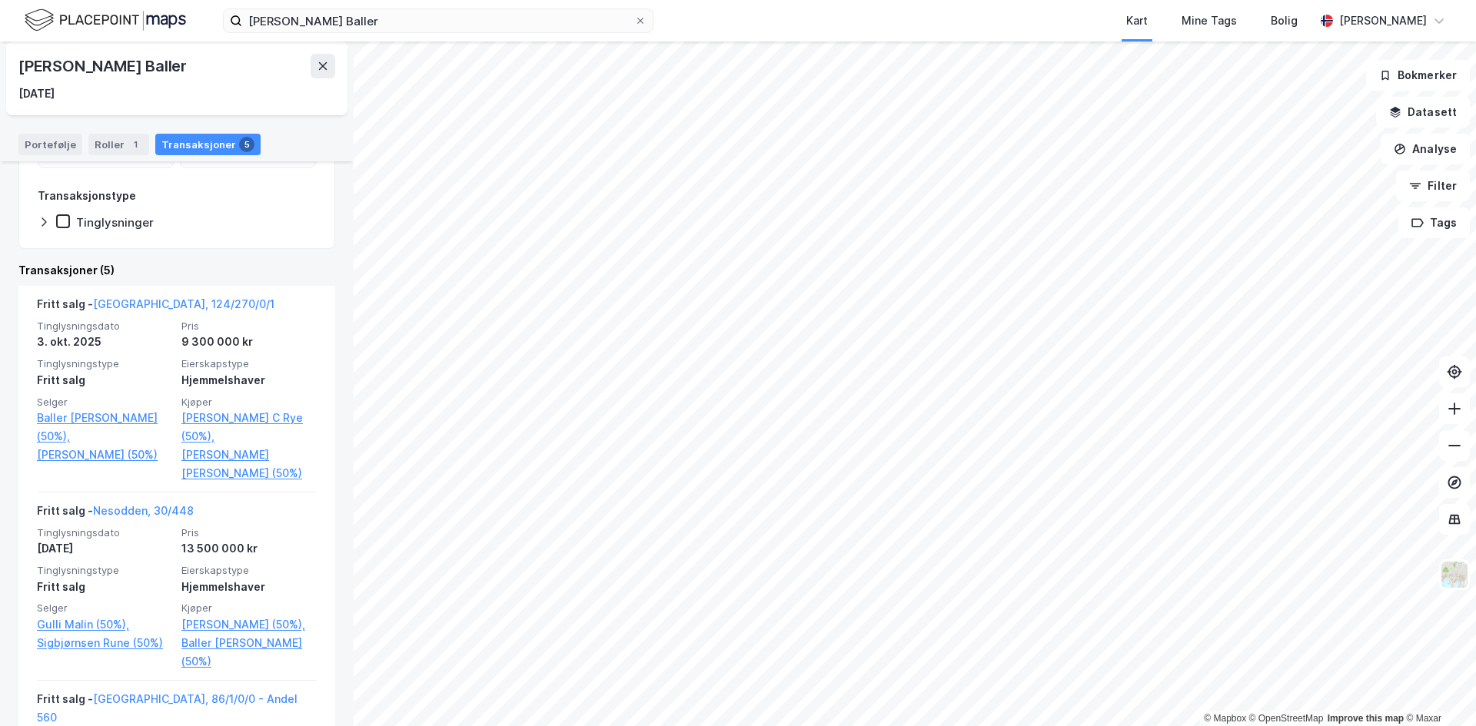
scroll to position [222, 0]
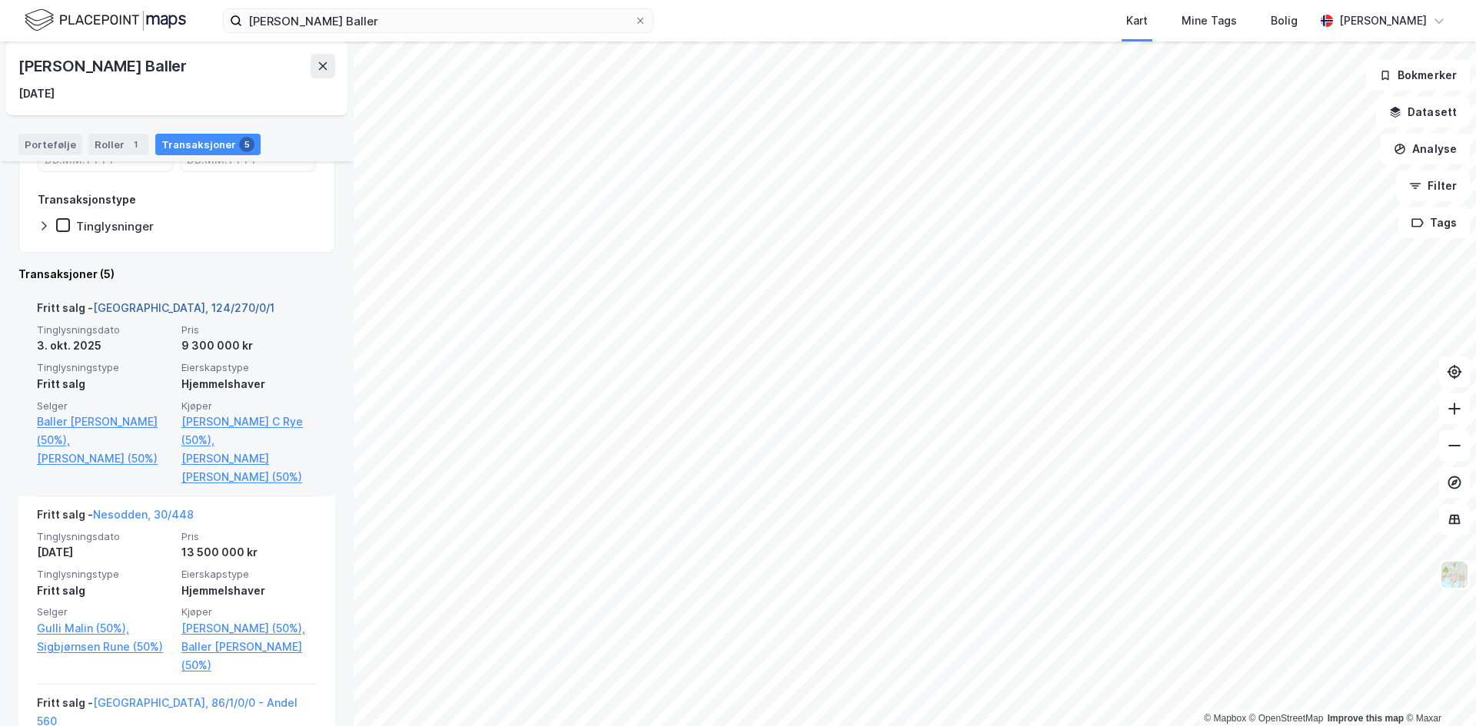
click at [158, 307] on link "Oslo, 124/270/0/1" at bounding box center [183, 307] width 181 height 13
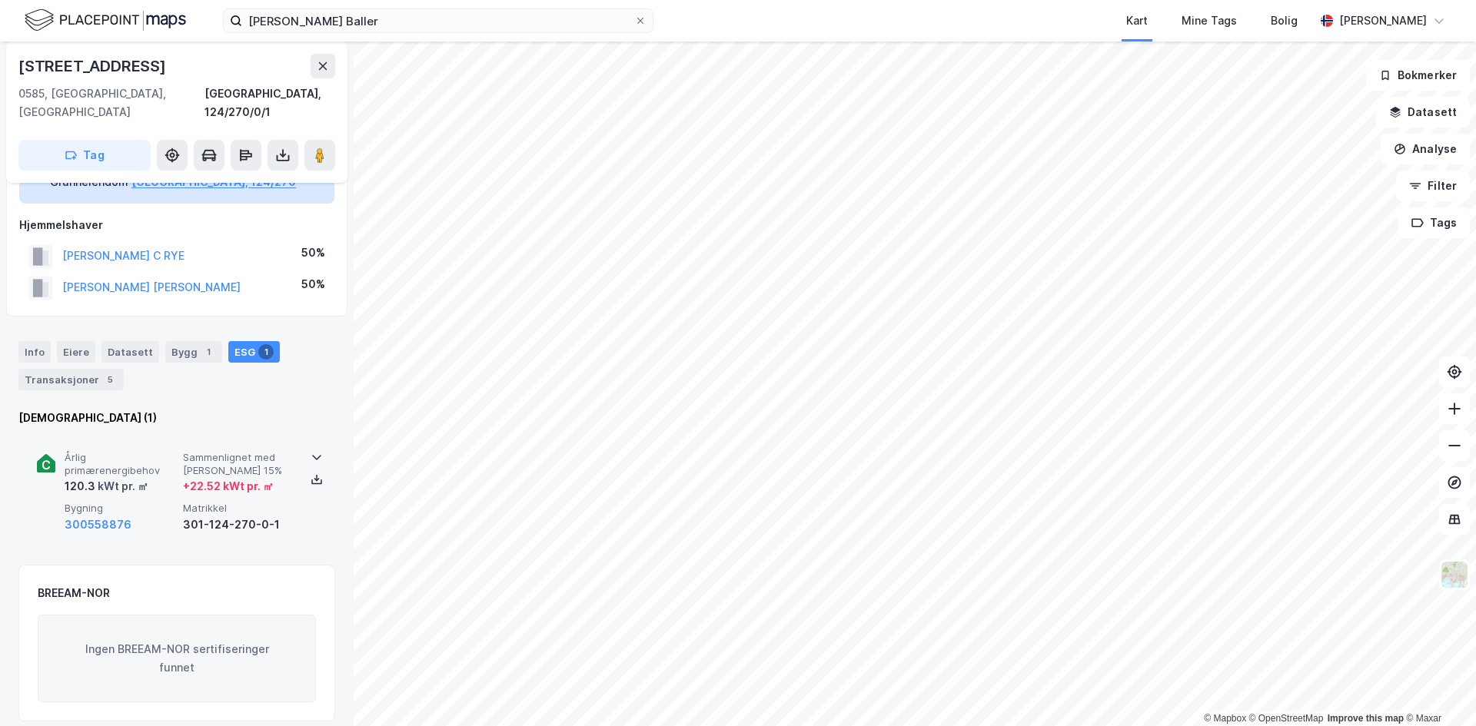
scroll to position [154, 0]
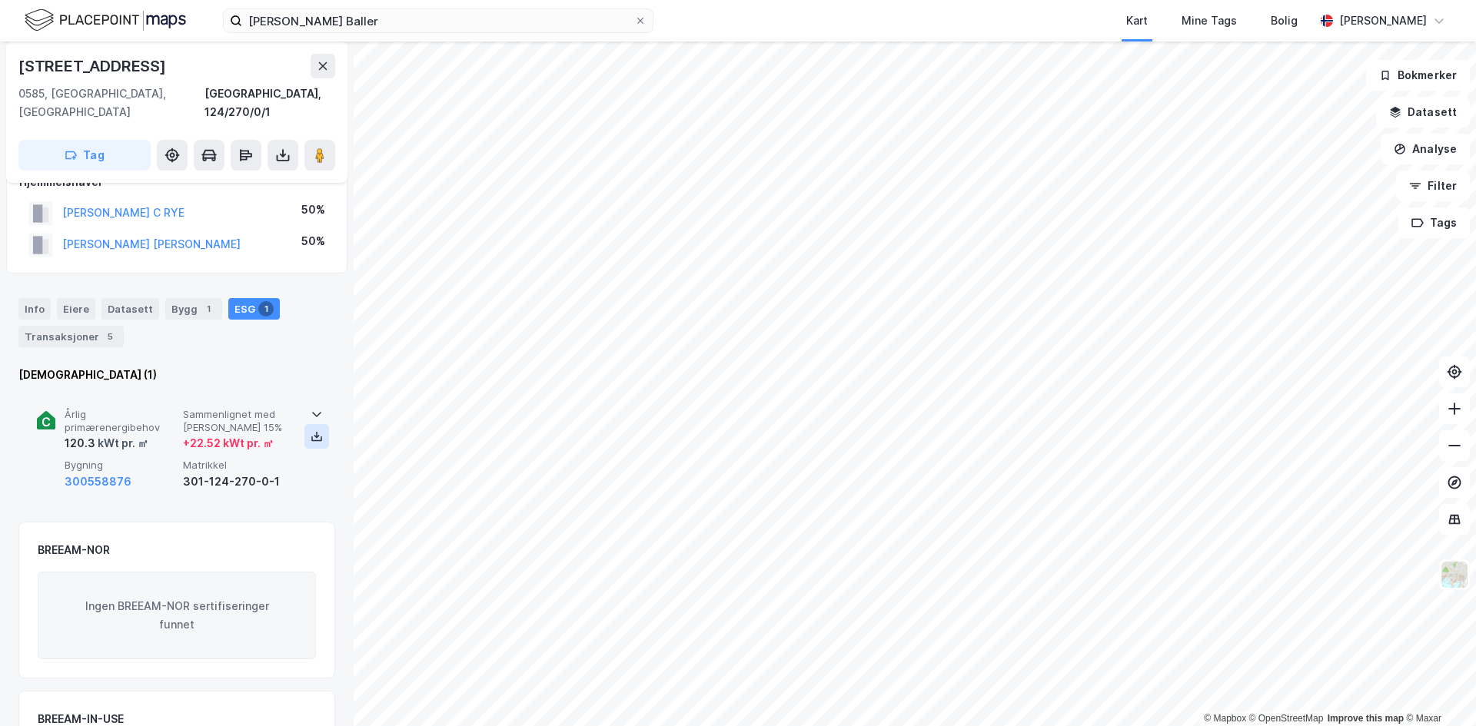
click at [304, 424] on button at bounding box center [316, 436] width 25 height 25
click at [322, 73] on button at bounding box center [322, 66] width 25 height 25
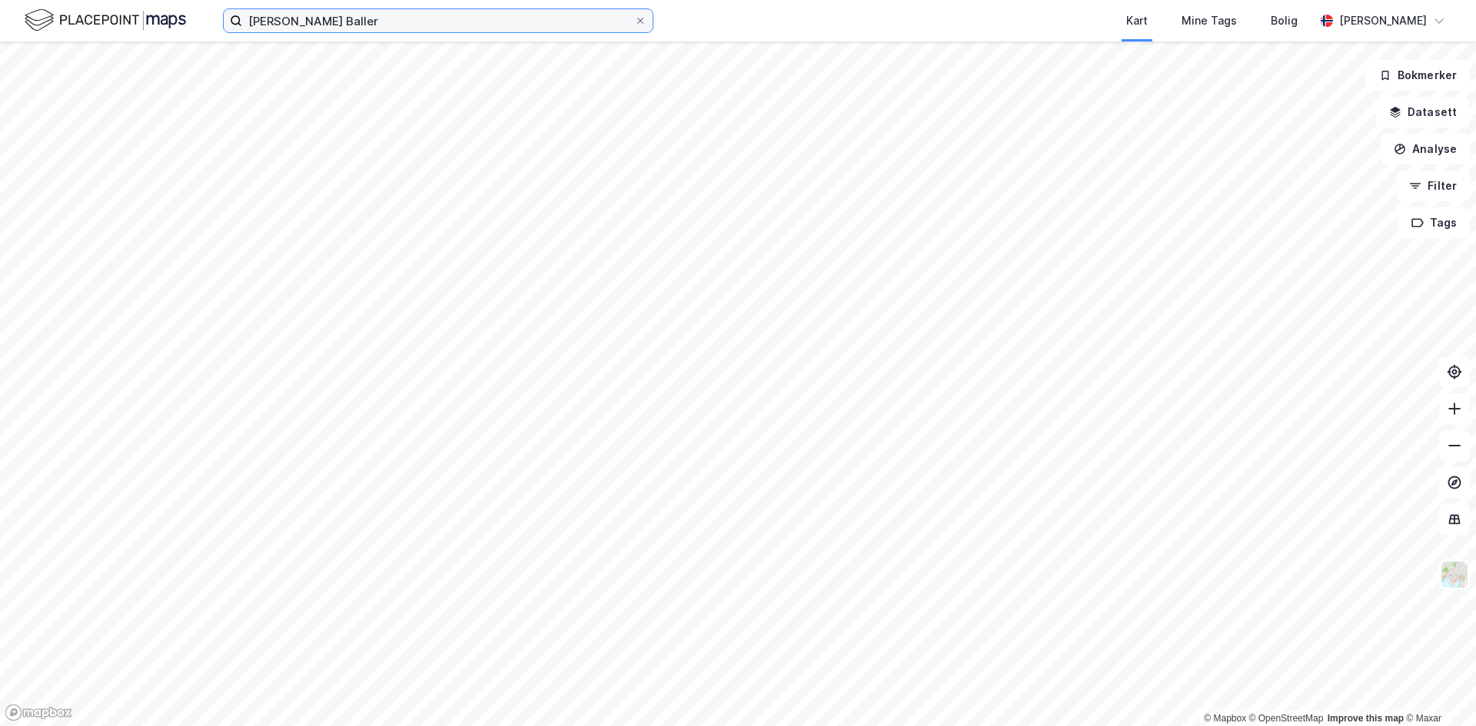
click at [453, 22] on input "Hanna-Martine Slåttland Baller" at bounding box center [438, 20] width 392 height 23
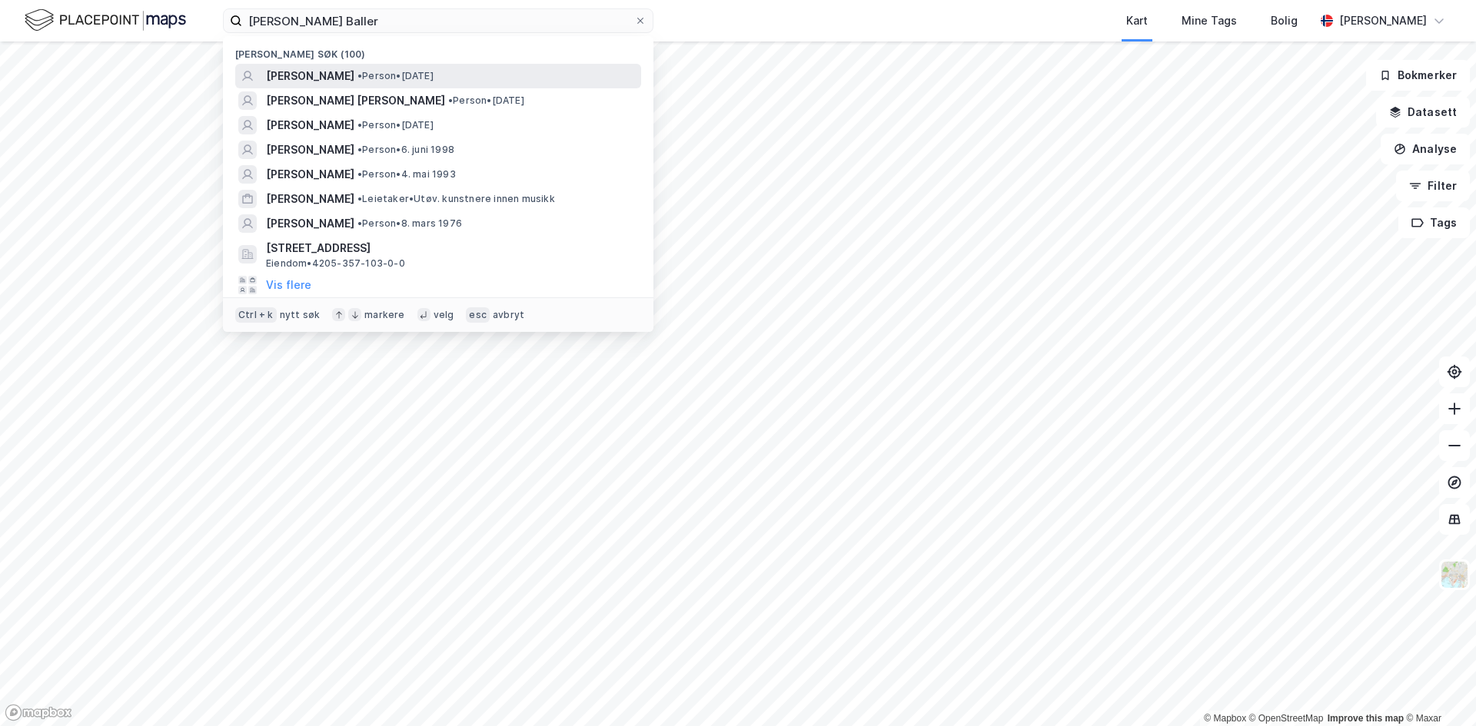
click at [422, 86] on div "HANNA -MARTINE SLÅTTLAND BALLER • Person • 23. apr. 1999" at bounding box center [438, 76] width 406 height 25
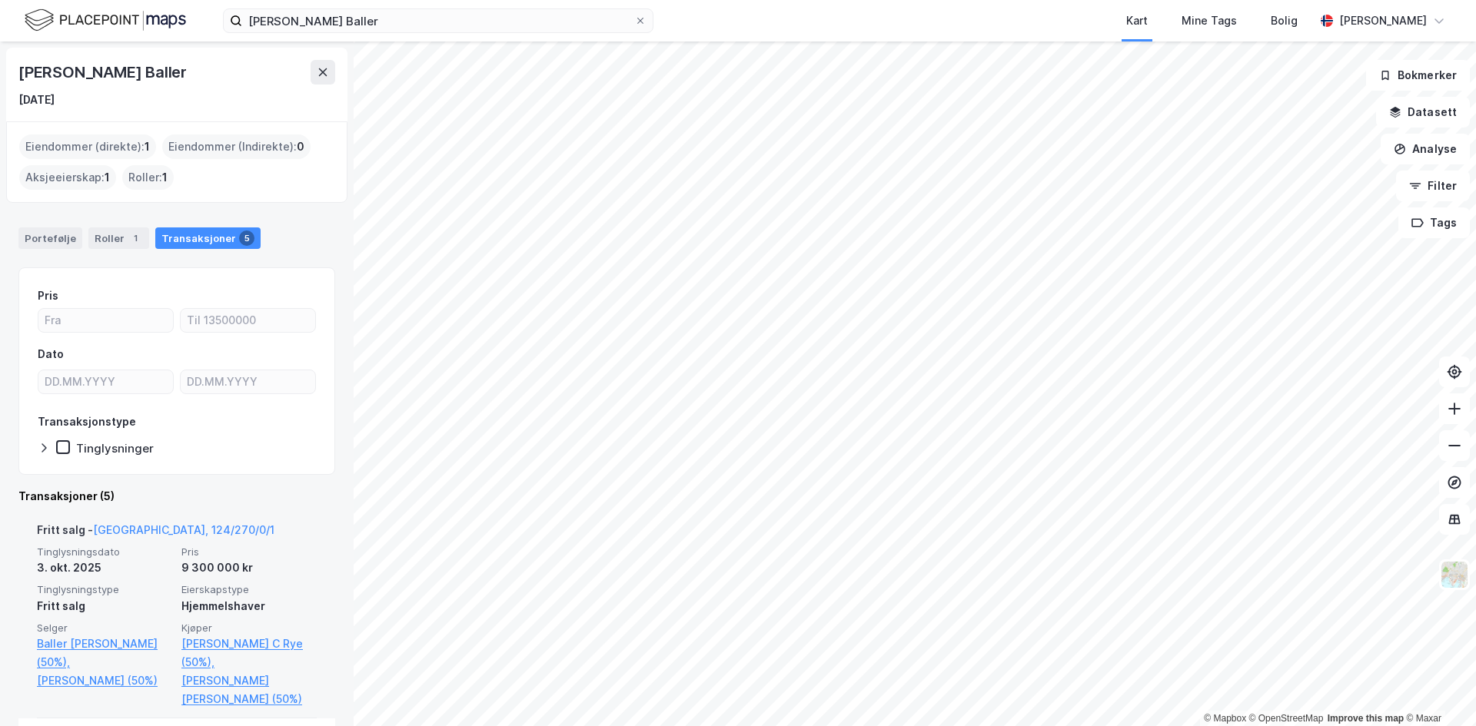
scroll to position [231, 0]
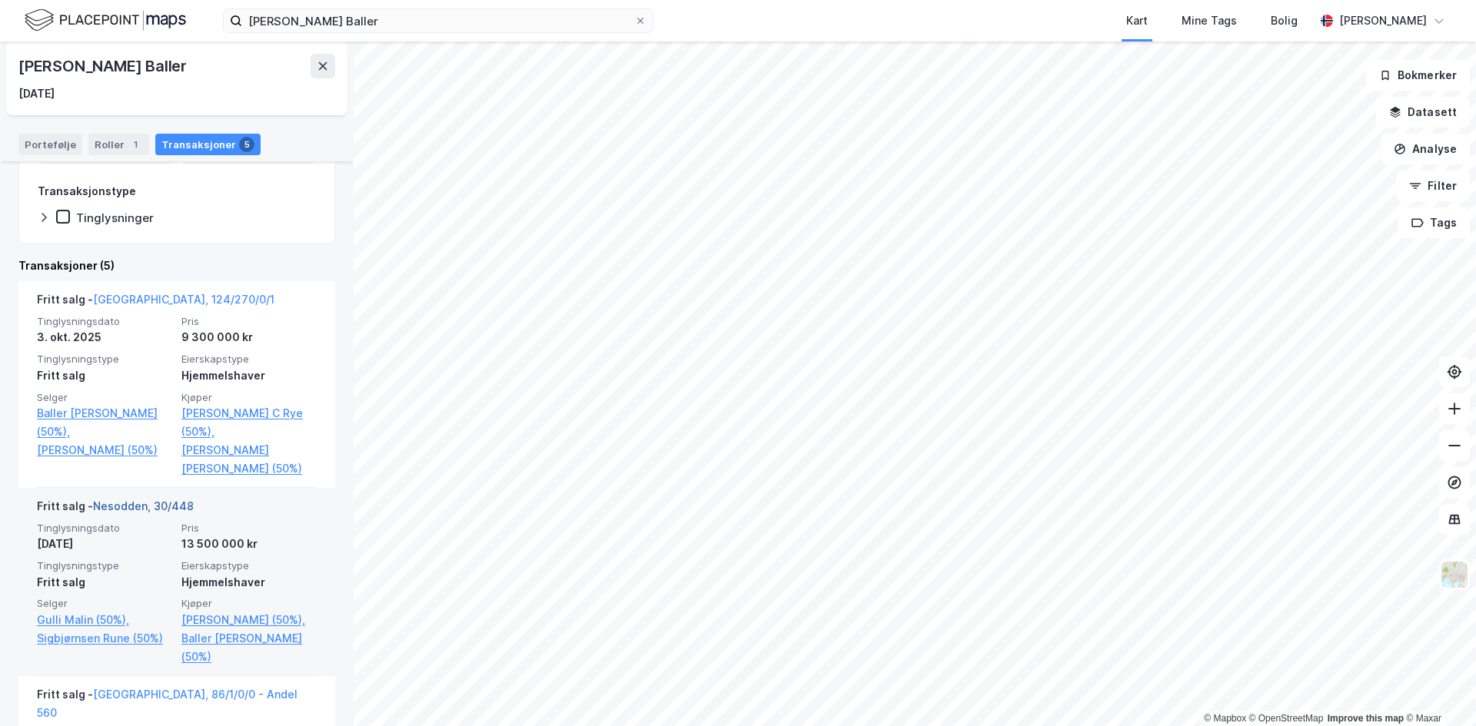
click at [164, 506] on link "Nesodden, 30/448" at bounding box center [143, 506] width 101 height 13
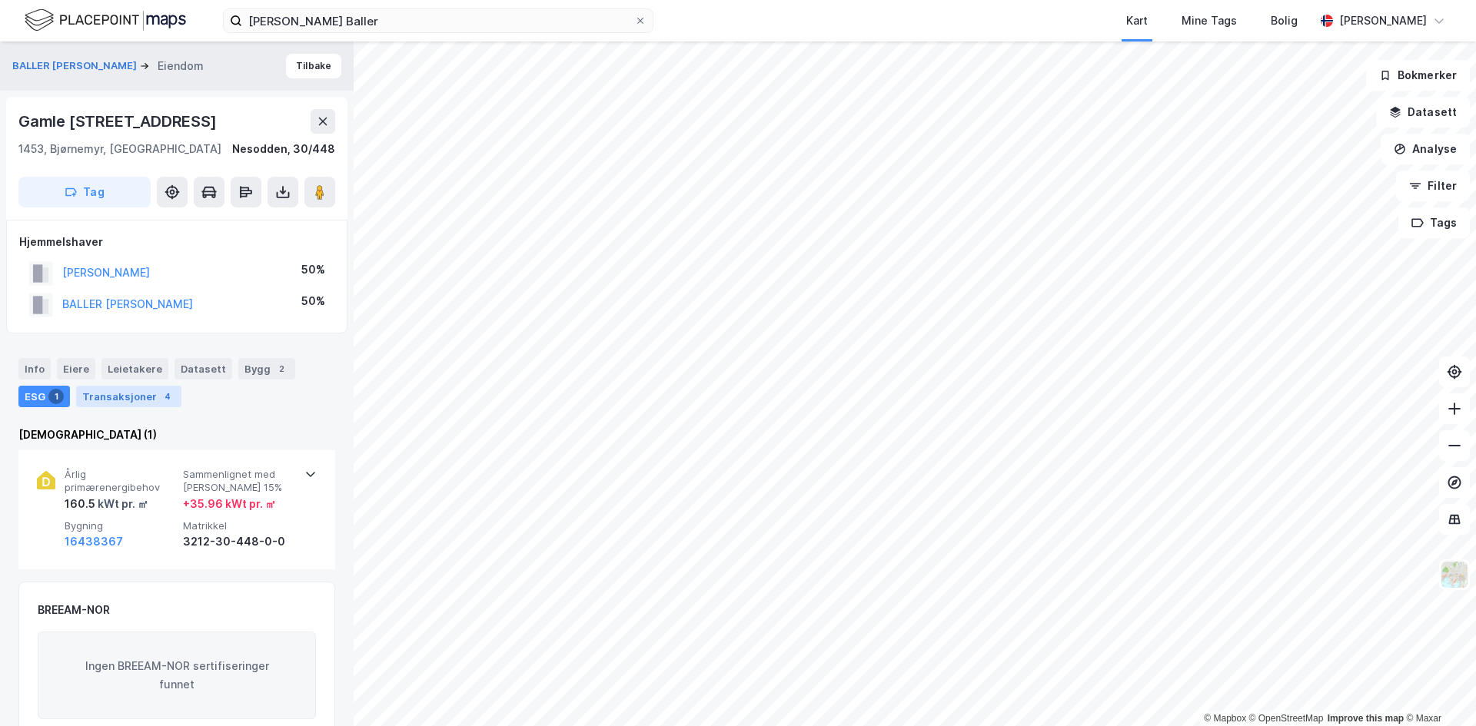
click at [167, 400] on div "4" at bounding box center [167, 396] width 15 height 15
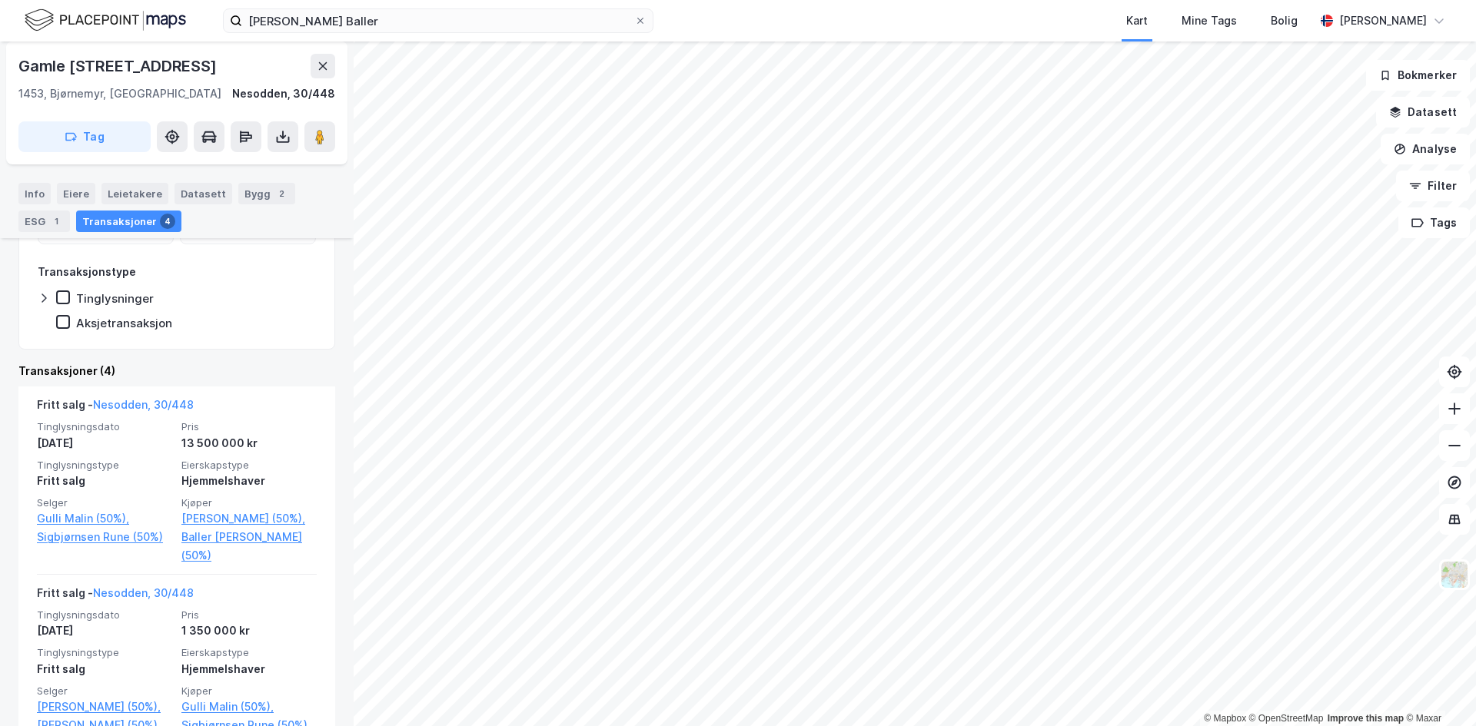
scroll to position [318, 0]
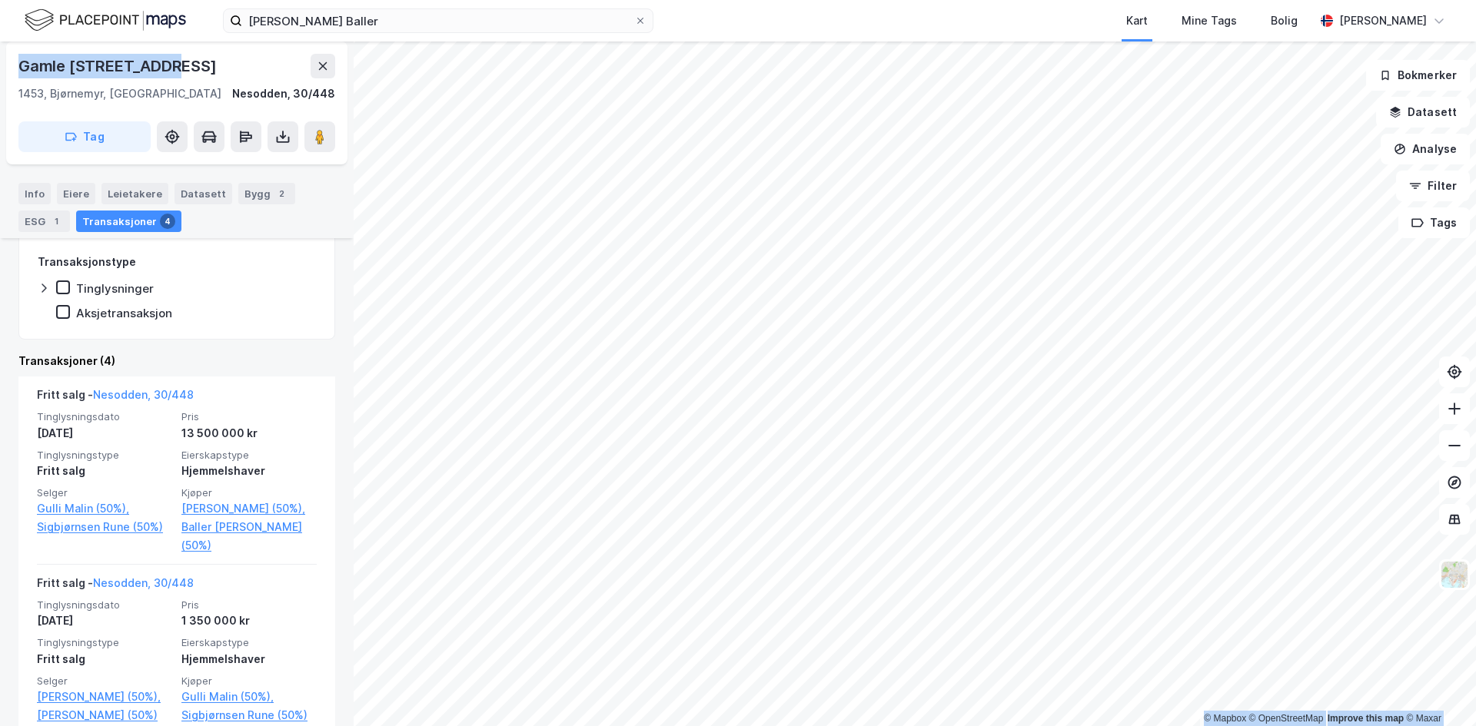
drag, startPoint x: 201, startPoint y: 62, endPoint x: 14, endPoint y: 55, distance: 187.7
click at [0, 66] on html "Hanna-Martine Slåttland Baller Kart Mine Tags Bolig Julie Skaiå © Mapbox © Open…" at bounding box center [738, 363] width 1476 height 726
copy div "© Mapbox © OpenStreetMap Improve this map © Maxar BALLER HANNA-MARTINE S Eiendo…"
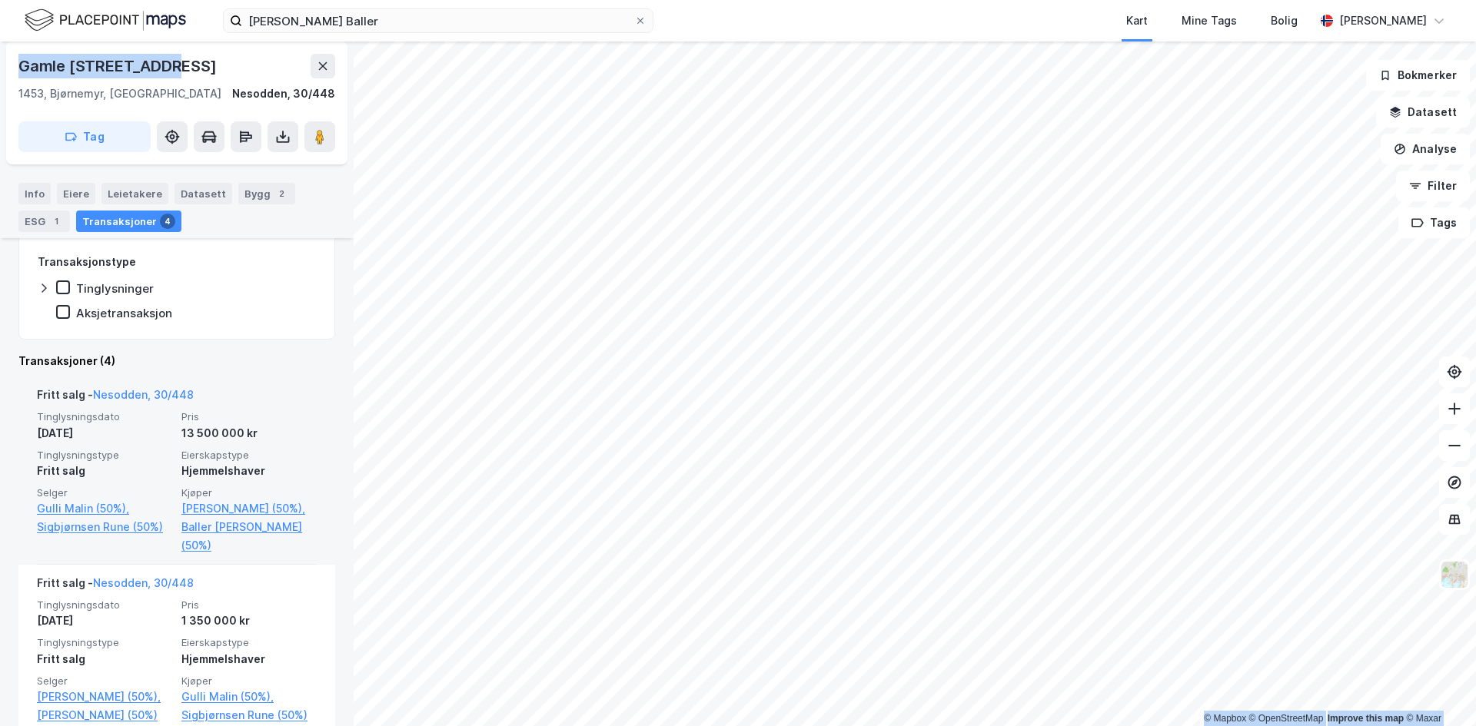
drag, startPoint x: 172, startPoint y: 511, endPoint x: 323, endPoint y: 504, distance: 150.8
click at [323, 504] on div "Fritt salg - Nesodden, 30/448 Tinglysningsdato 29. sep. 2025 Pris 13 500 000 kr…" at bounding box center [176, 471] width 317 height 188
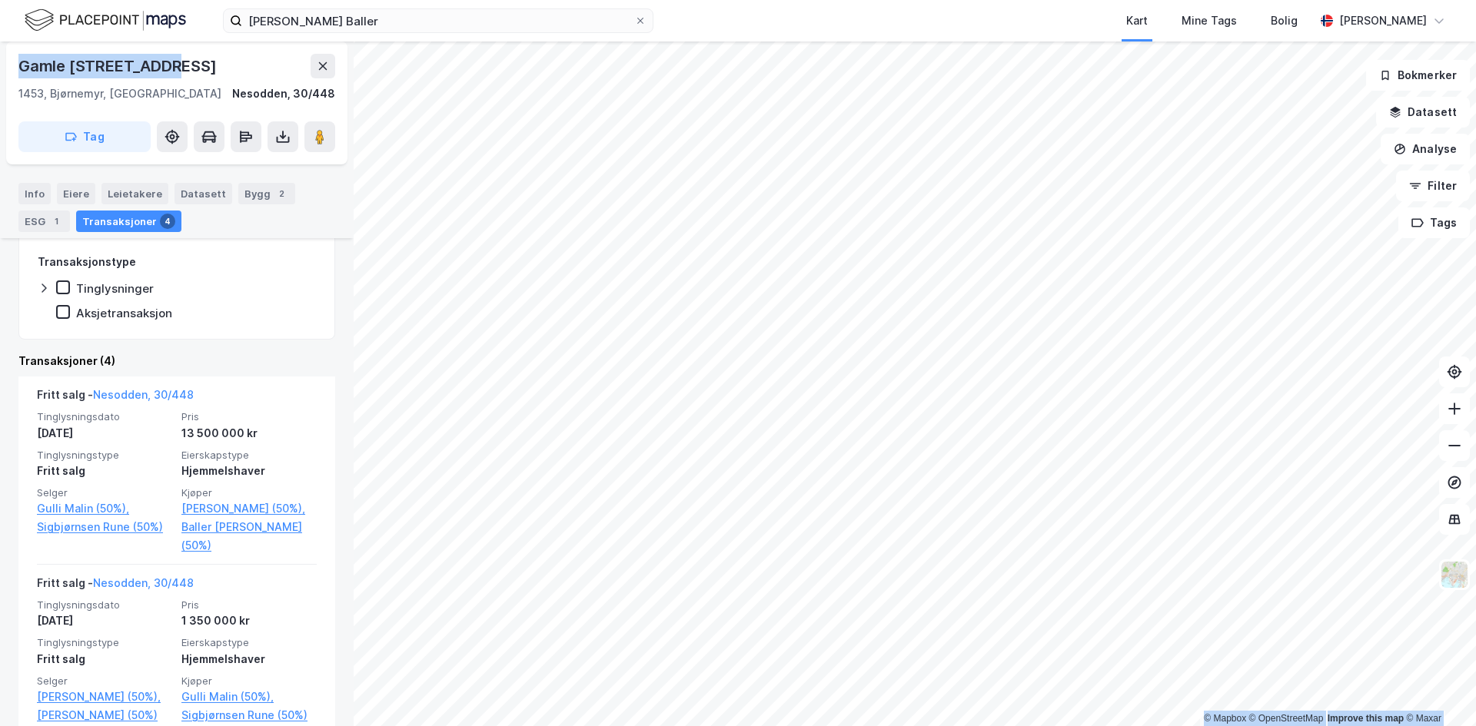
copy link "Skjelland Tomas Kolkinn"
